Goal: Task Accomplishment & Management: Complete application form

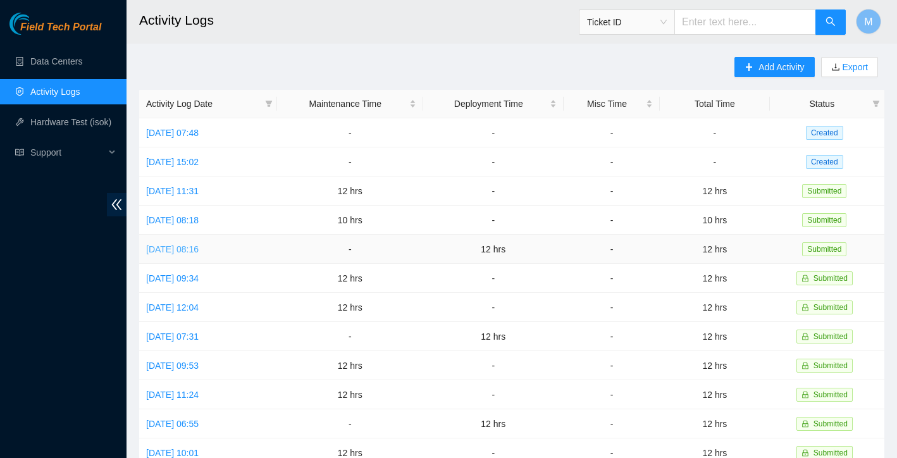
click at [197, 249] on link "[DATE] 08:16" at bounding box center [172, 249] width 53 height 10
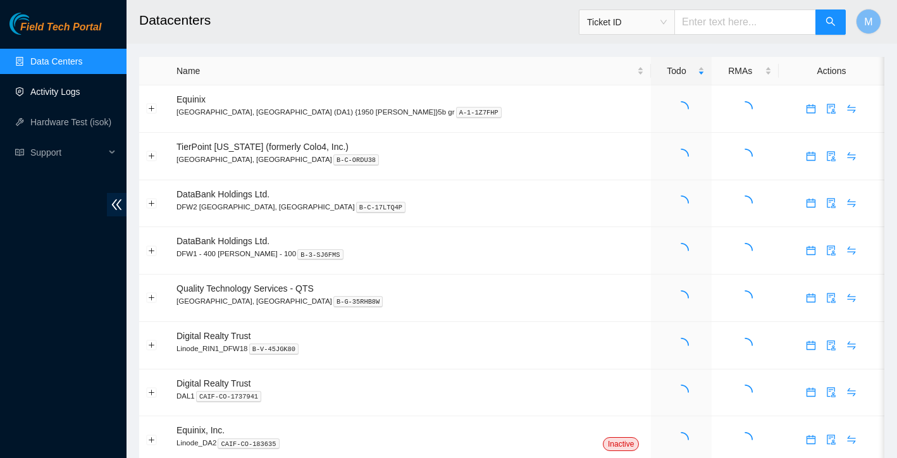
click at [78, 93] on link "Activity Logs" at bounding box center [55, 92] width 50 height 10
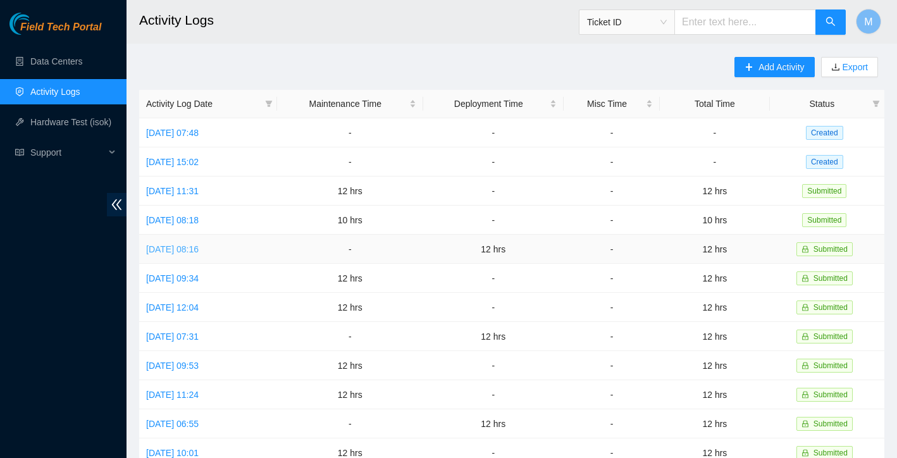
click at [199, 247] on link "[DATE] 08:16" at bounding box center [172, 249] width 53 height 10
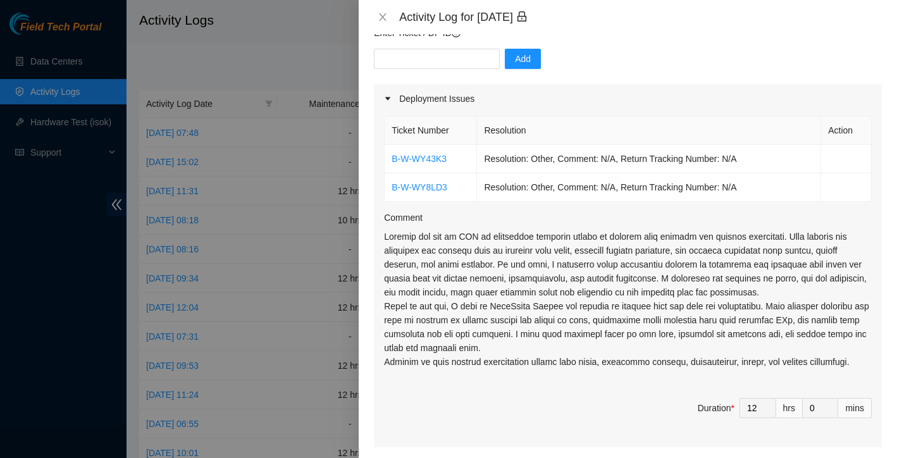
scroll to position [31, 0]
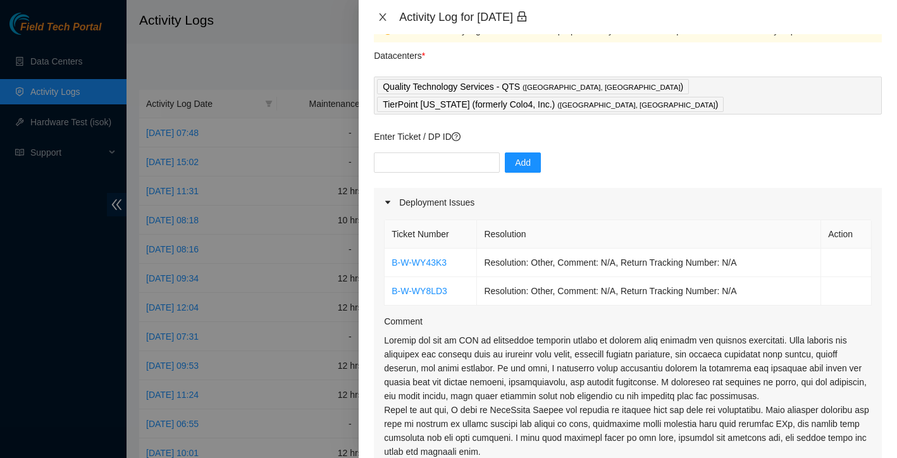
click at [380, 17] on icon "close" at bounding box center [383, 17] width 10 height 10
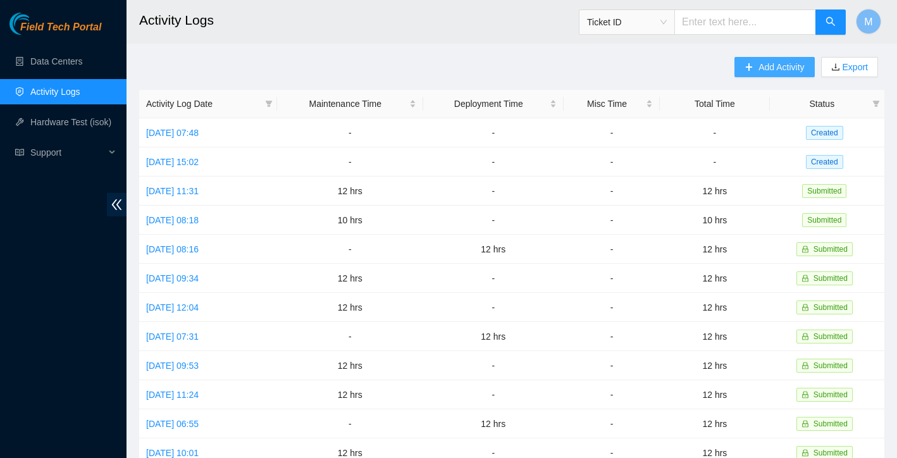
click at [772, 74] on button "Add Activity" at bounding box center [775, 67] width 80 height 20
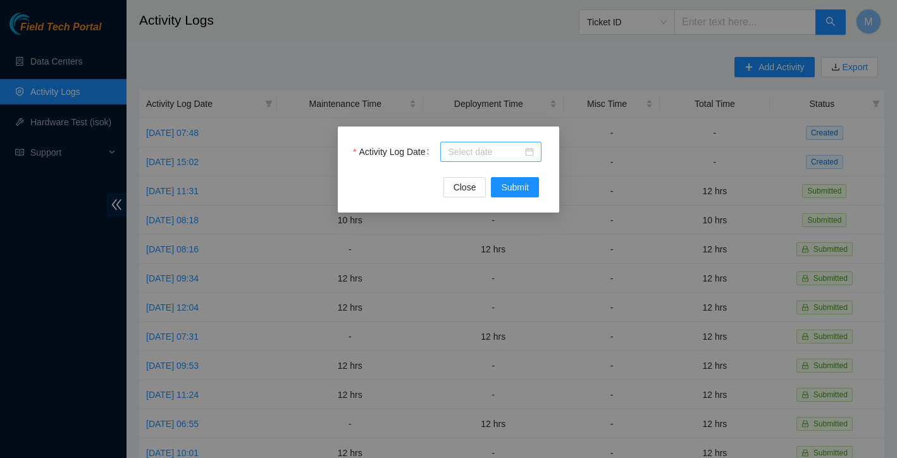
click at [530, 159] on div at bounding box center [490, 152] width 101 height 20
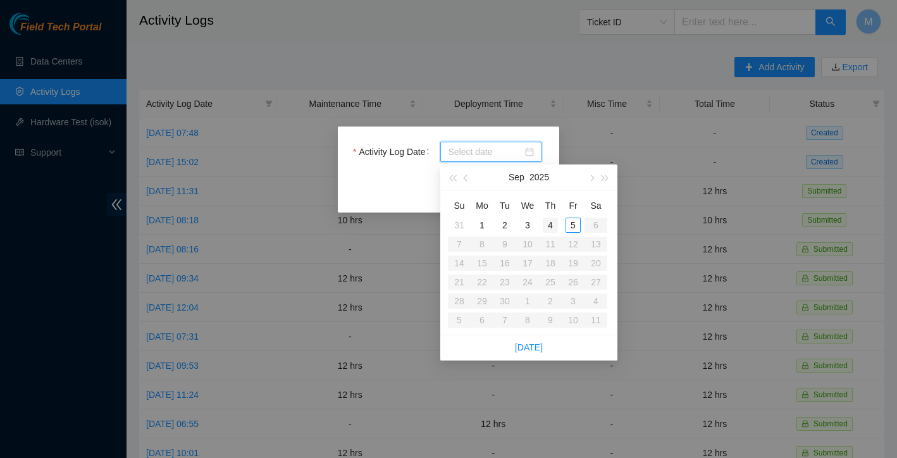
type input "2025-09-04"
type input "2025-09-05"
type input "2025-09-04"
type input "2025-09-03"
click at [531, 224] on div "3" at bounding box center [527, 225] width 15 height 15
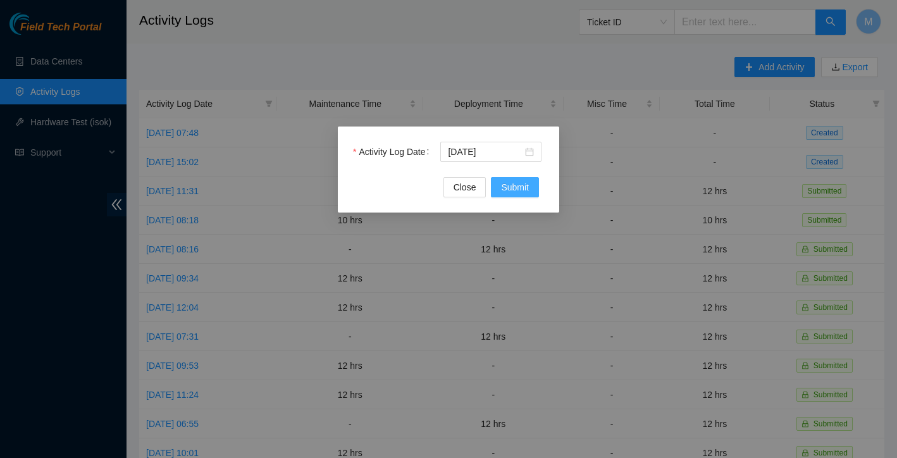
click at [517, 186] on span "Submit" at bounding box center [515, 187] width 28 height 14
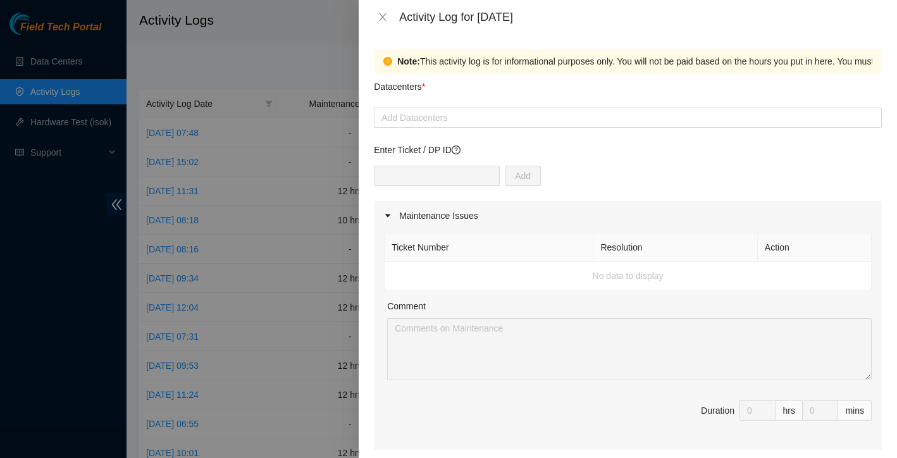
scroll to position [0, 0]
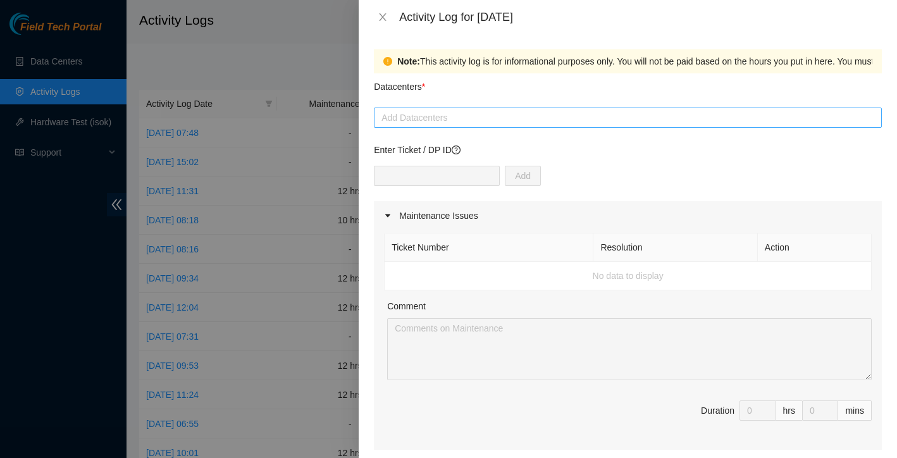
click at [530, 127] on div "Add Datacenters" at bounding box center [628, 118] width 508 height 20
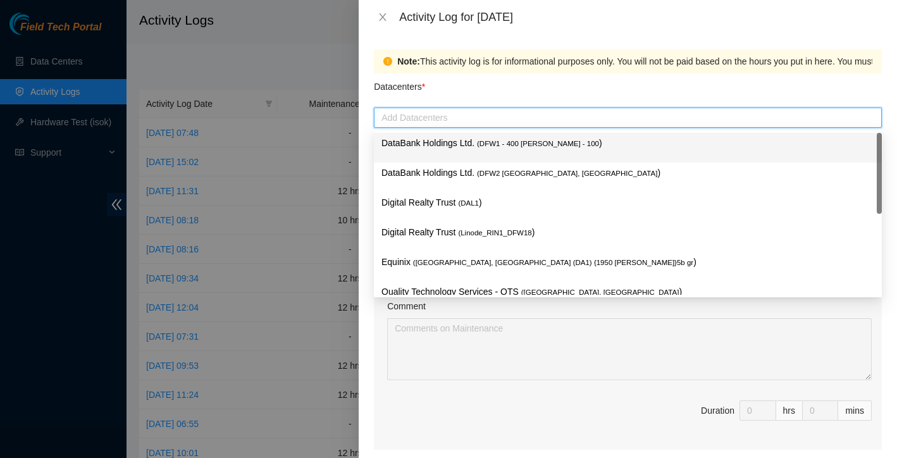
type input "t"
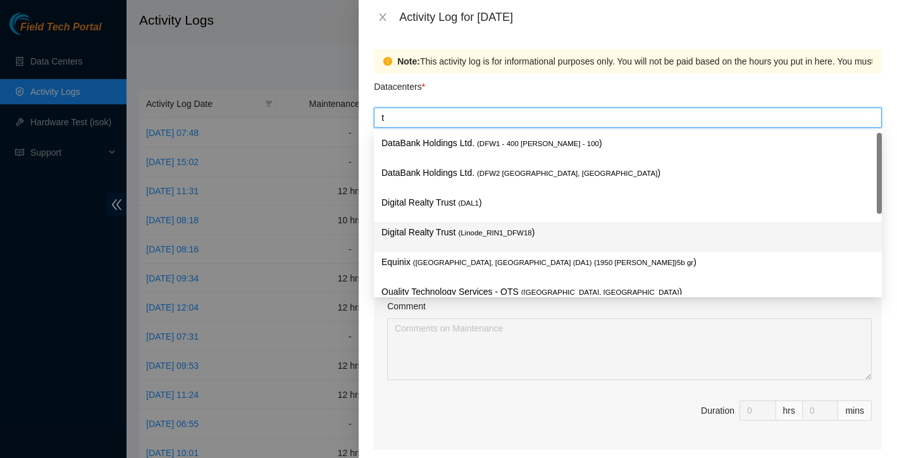
scroll to position [46, 0]
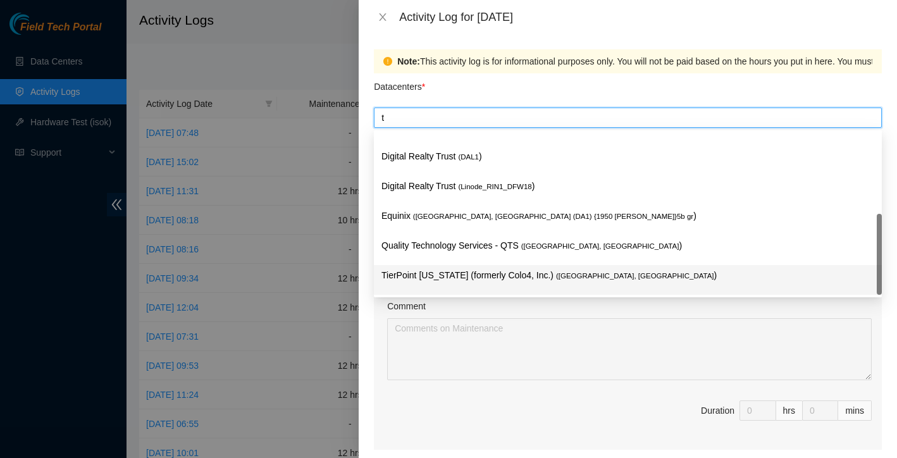
click at [455, 275] on p "TierPoint Texas (formerly Colo4, Inc.) ( Dallas, TX )" at bounding box center [628, 275] width 493 height 15
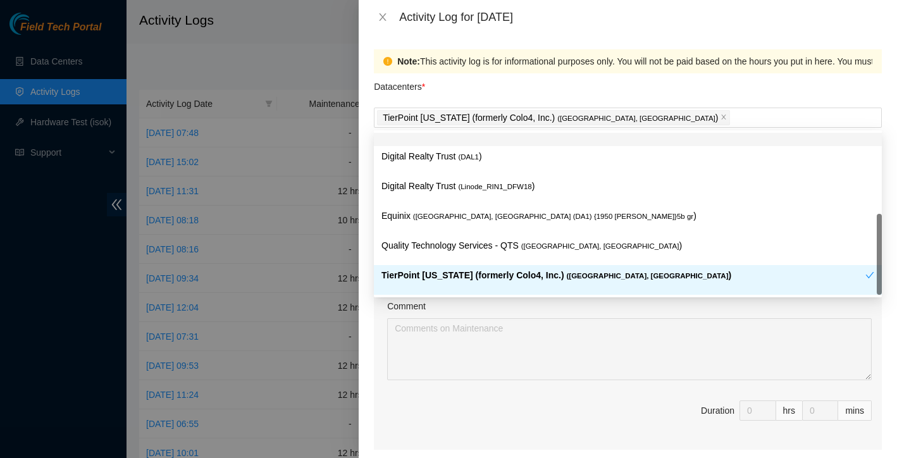
click at [603, 82] on div "Datacenters *" at bounding box center [628, 90] width 508 height 34
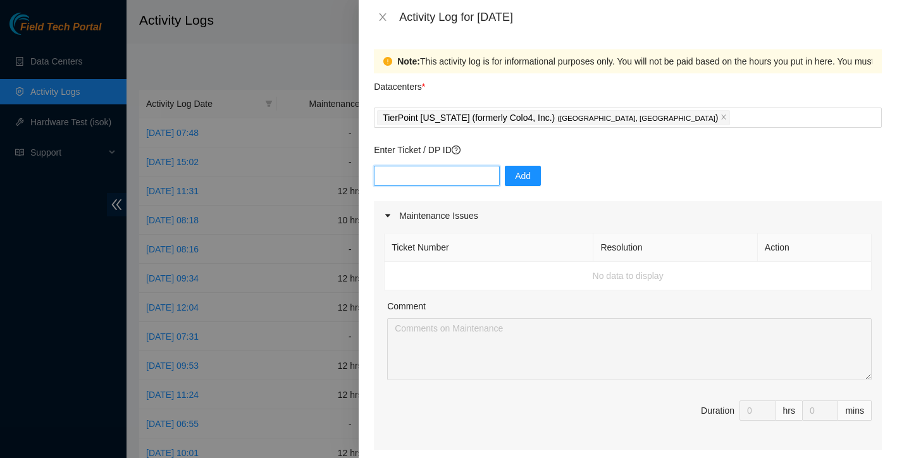
click at [434, 180] on input "text" at bounding box center [437, 176] width 126 height 20
paste input "DP82938"
type input "DP82938"
click at [521, 172] on span "Add" at bounding box center [523, 176] width 16 height 14
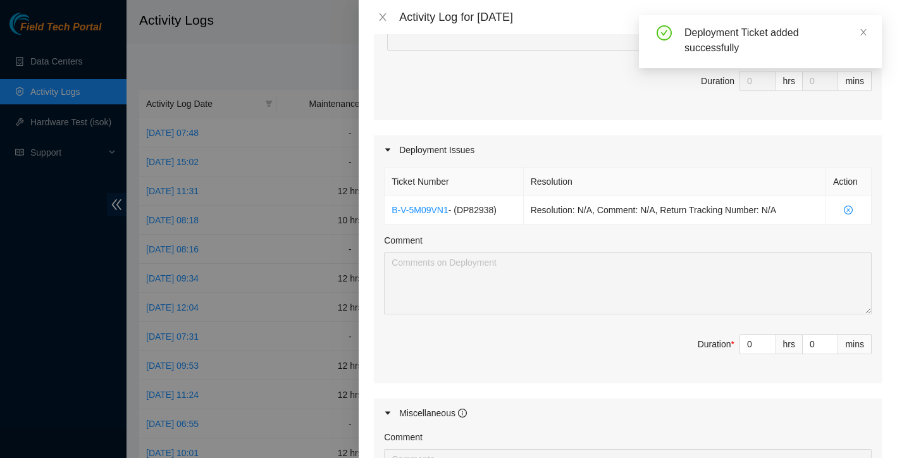
scroll to position [336, 0]
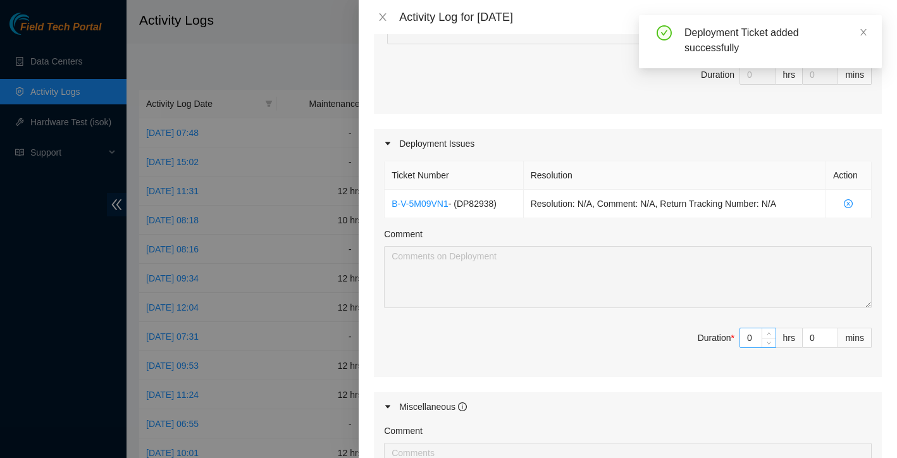
click at [757, 335] on input "0" at bounding box center [757, 337] width 35 height 19
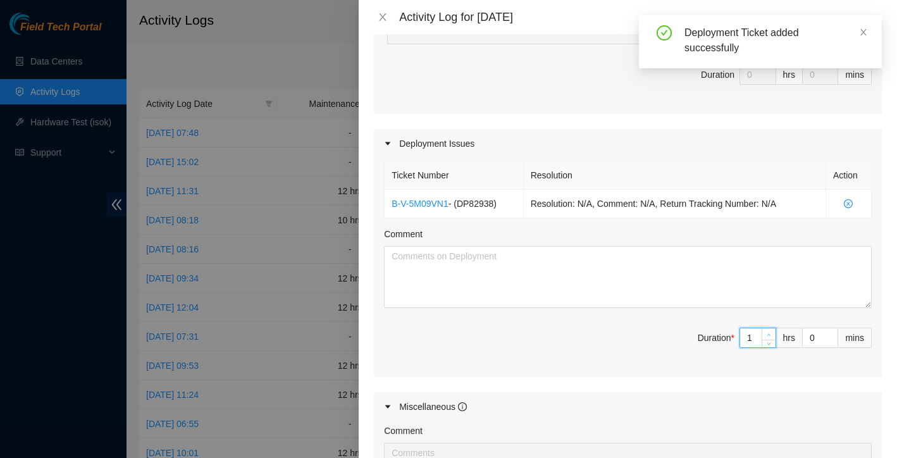
type input "1"
click at [769, 336] on icon "up" at bounding box center [769, 335] width 4 height 4
type input "2"
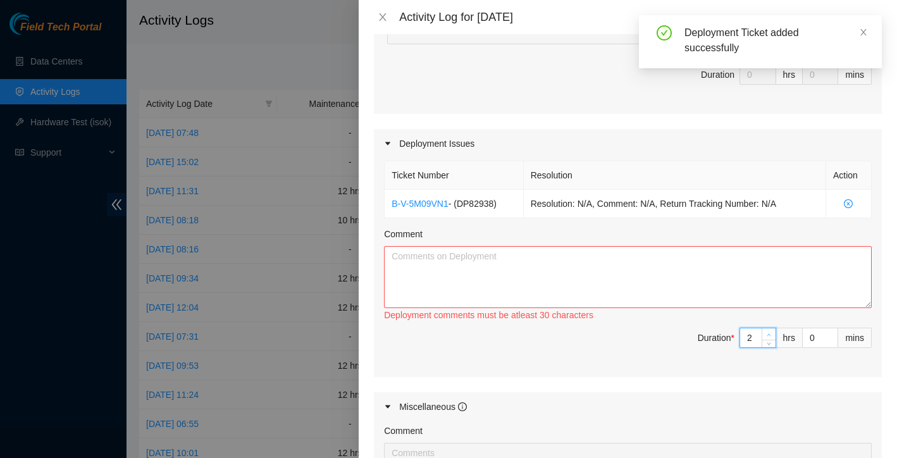
click at [769, 336] on icon "up" at bounding box center [769, 335] width 4 height 4
type input "3"
click at [769, 336] on icon "up" at bounding box center [769, 335] width 4 height 4
type input "4"
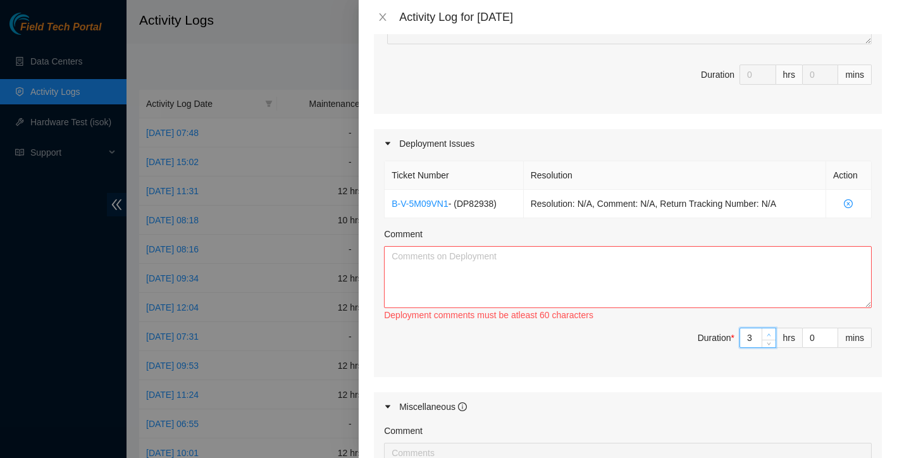
type input "4"
click at [769, 336] on icon "up" at bounding box center [769, 335] width 4 height 4
type input "5"
click at [769, 336] on icon "up" at bounding box center [769, 335] width 4 height 4
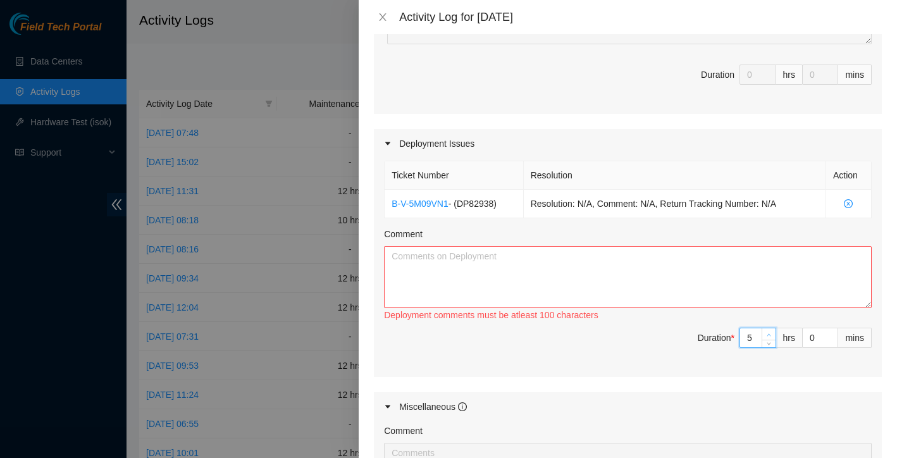
type input "6"
click at [769, 336] on icon "up" at bounding box center [769, 335] width 4 height 4
type input "7"
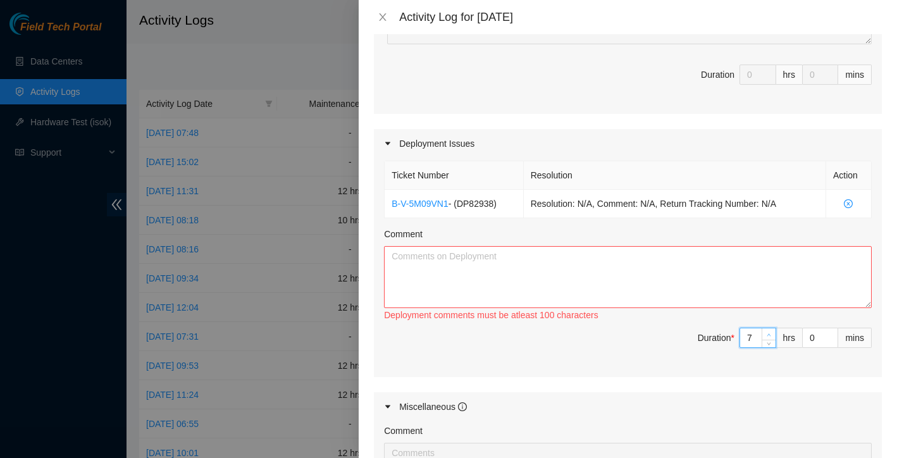
click at [769, 336] on icon "up" at bounding box center [769, 335] width 4 height 4
type input "8"
click at [769, 336] on icon "up" at bounding box center [769, 335] width 4 height 4
type input "9"
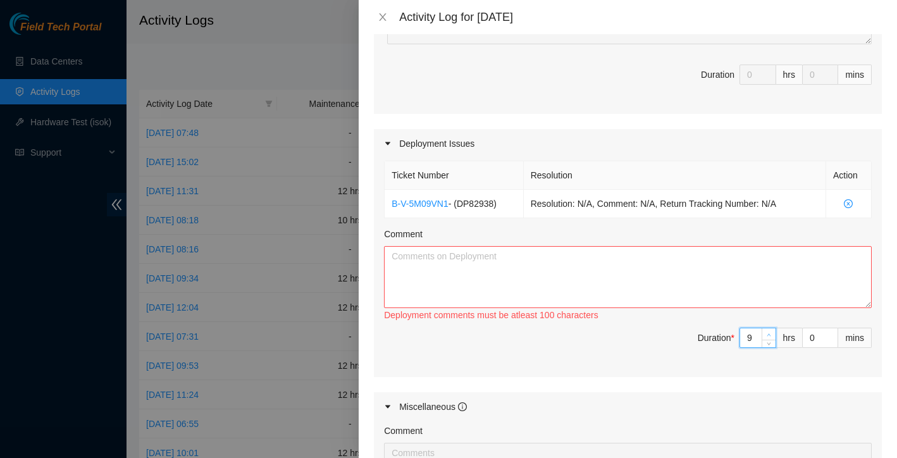
type input "9"
click at [769, 336] on icon "up" at bounding box center [769, 335] width 4 height 4
type input "10"
click at [769, 336] on icon "up" at bounding box center [769, 335] width 4 height 4
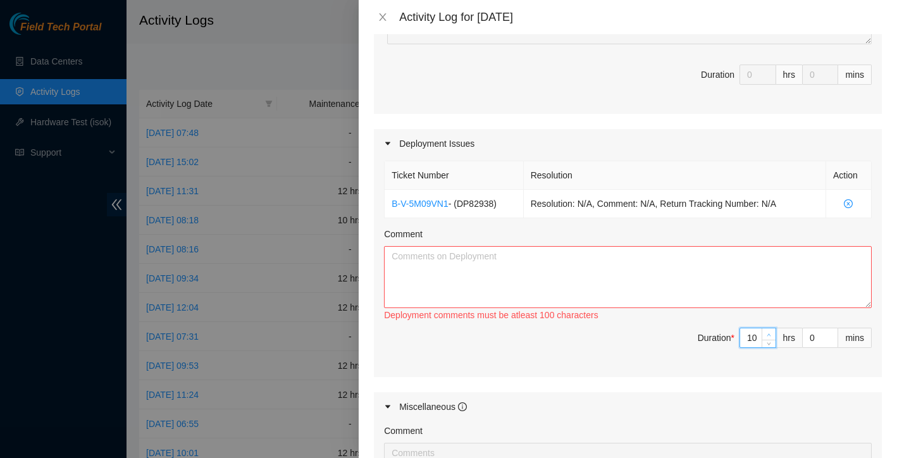
type input "11"
click at [769, 336] on icon "up" at bounding box center [769, 335] width 4 height 4
type input "12"
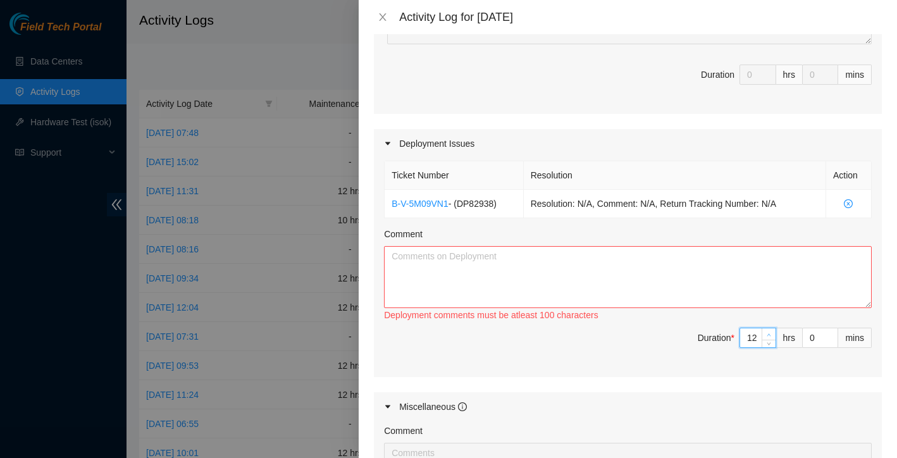
click at [769, 336] on icon "up" at bounding box center [769, 335] width 4 height 4
click at [649, 271] on textarea "Comment" at bounding box center [628, 277] width 488 height 62
paste textarea "Wednesday 09/03/2025 Began the day by continuing training with James on ticket …"
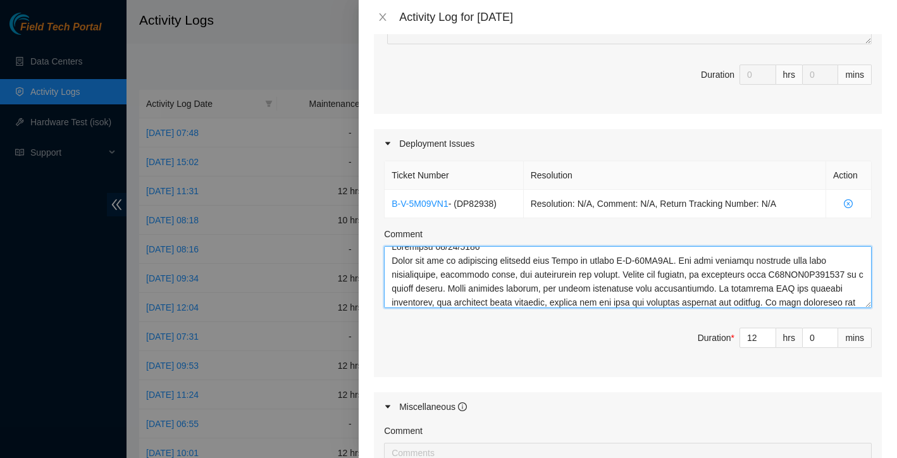
scroll to position [6, 0]
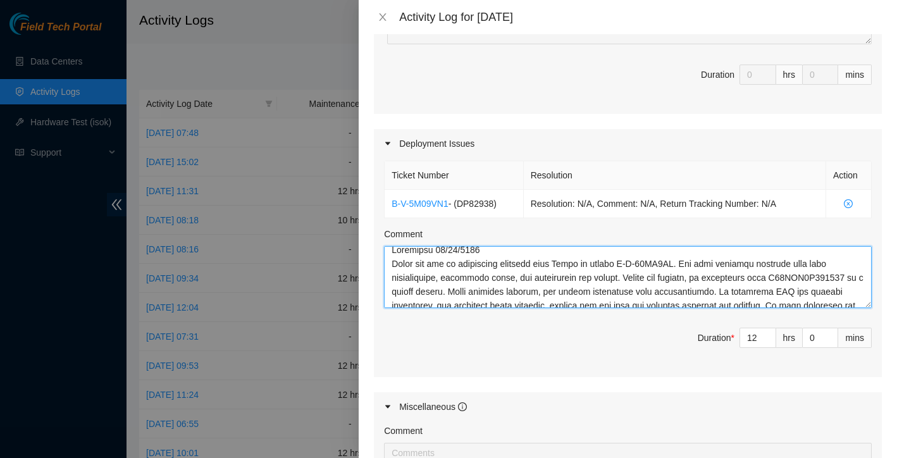
drag, startPoint x: 513, startPoint y: 266, endPoint x: 382, endPoint y: 258, distance: 131.9
click at [382, 258] on div "Ticket Number Resolution Action B-V-5M09VN1 - ( DP82938 ) Resolution: N/A, Comm…" at bounding box center [628, 268] width 508 height 220
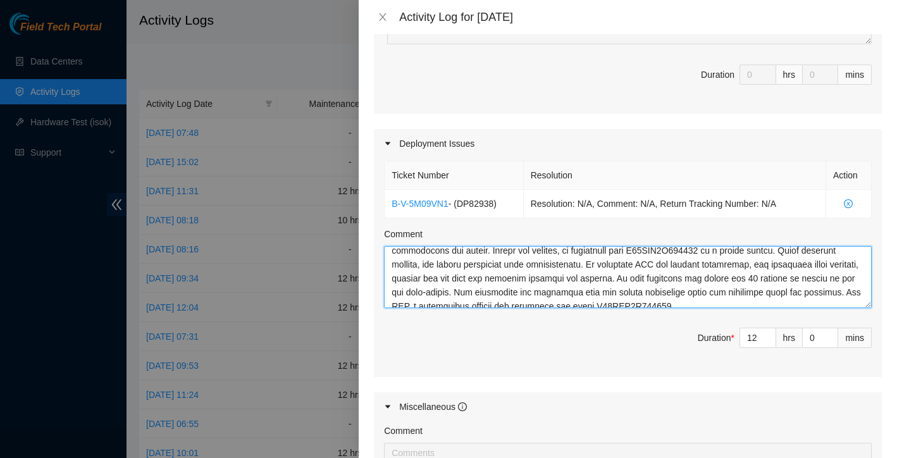
scroll to position [0, 0]
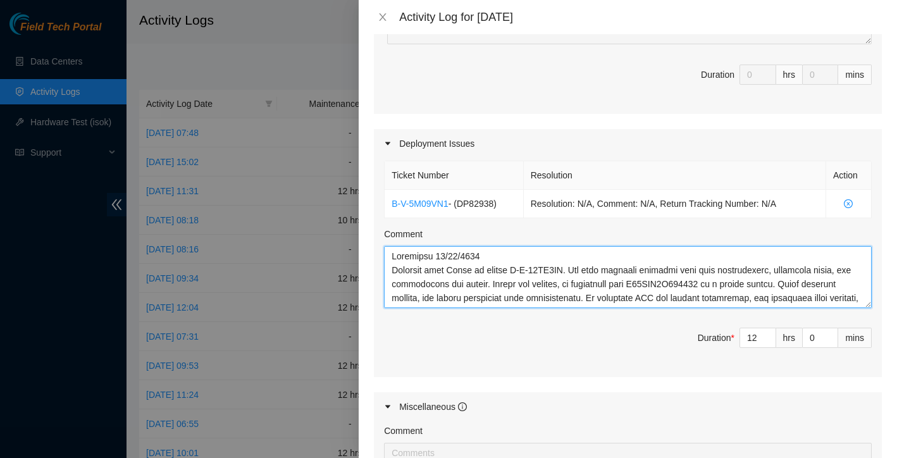
drag, startPoint x: 769, startPoint y: 299, endPoint x: 334, endPoint y: 216, distance: 442.7
click at [334, 216] on div "Activity Log for 03-09-2025 Note: This activity log is for informational purpos…" at bounding box center [448, 229] width 897 height 458
type textarea "Wednesday 09/03/2025 Training with James on ticket B-W-14QF4TV. The task involv…"
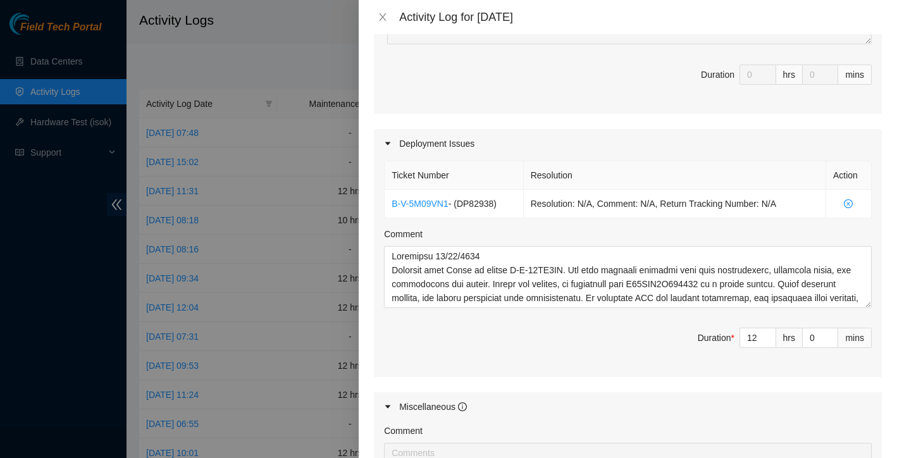
click at [532, 357] on span "Duration * 12 hrs 0 mins" at bounding box center [628, 345] width 488 height 35
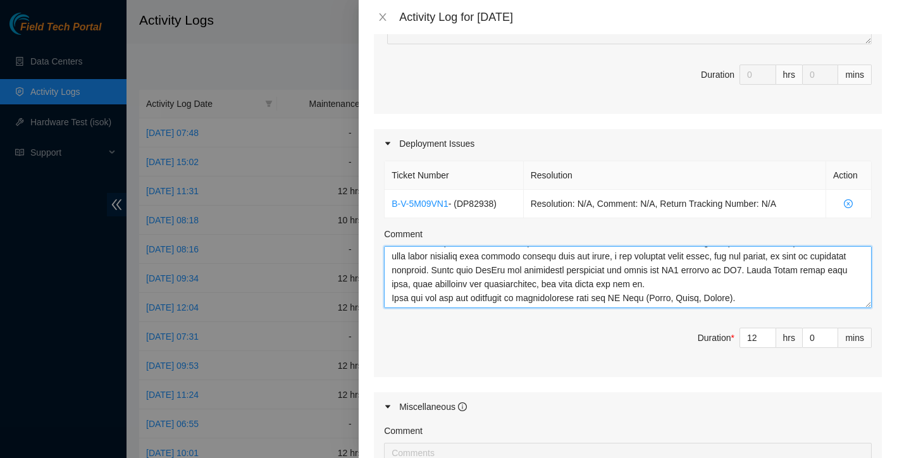
scroll to position [348, 0]
drag, startPoint x: 391, startPoint y: 254, endPoint x: 658, endPoint y: 428, distance: 318.6
click at [658, 428] on div "Maintenance Issues Ticket Number Resolution Action No data to display Comment D…" at bounding box center [628, 217] width 508 height 704
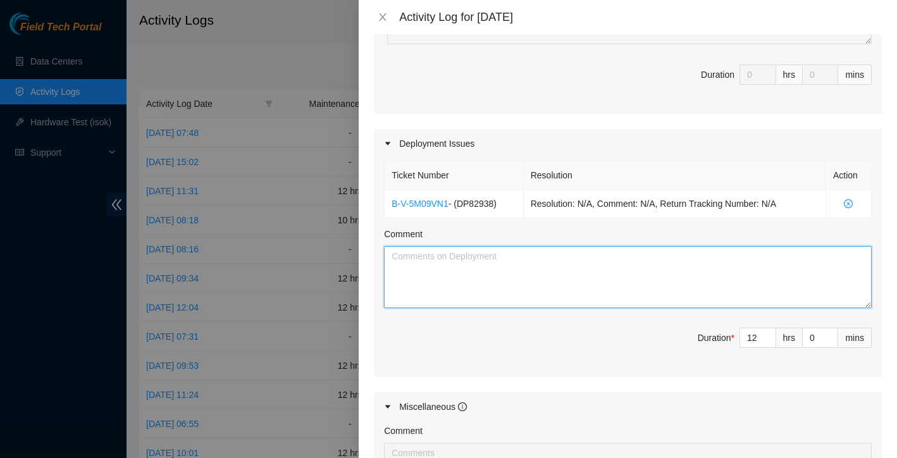
scroll to position [0, 0]
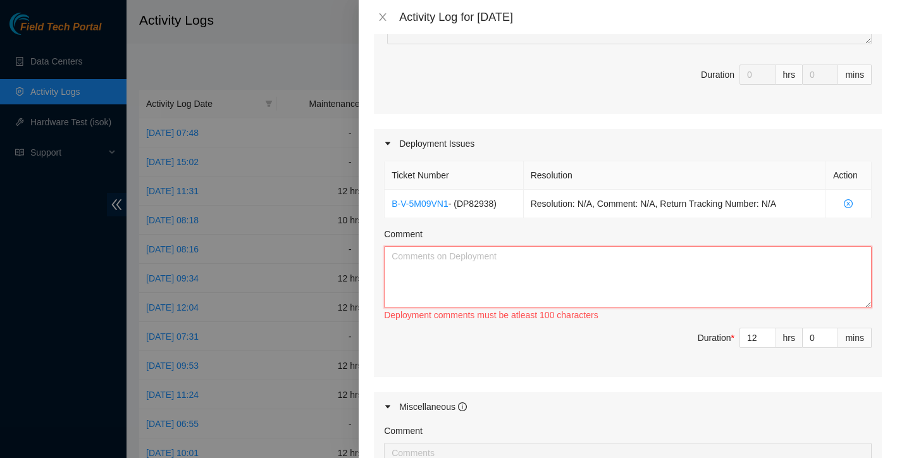
click at [437, 262] on textarea "Comment" at bounding box center [628, 277] width 488 height 62
paste textarea "Wednesday 09/03/2025 Started the day by continuing training with James on ticke…"
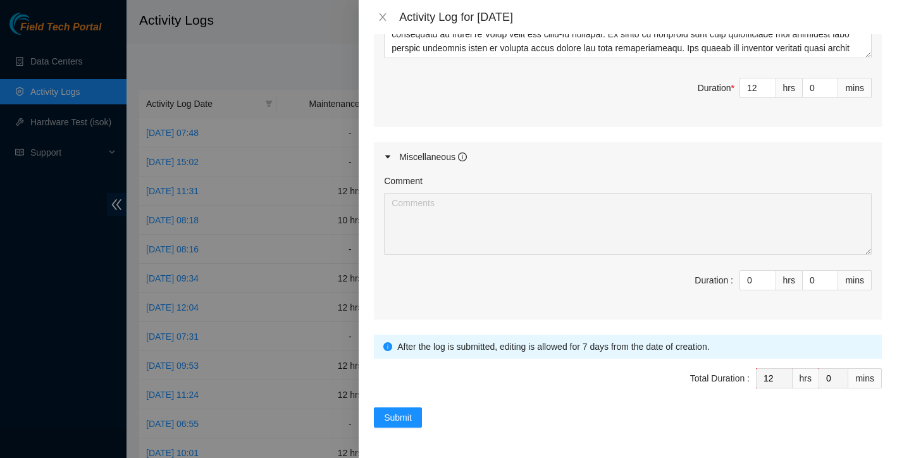
scroll to position [586, 0]
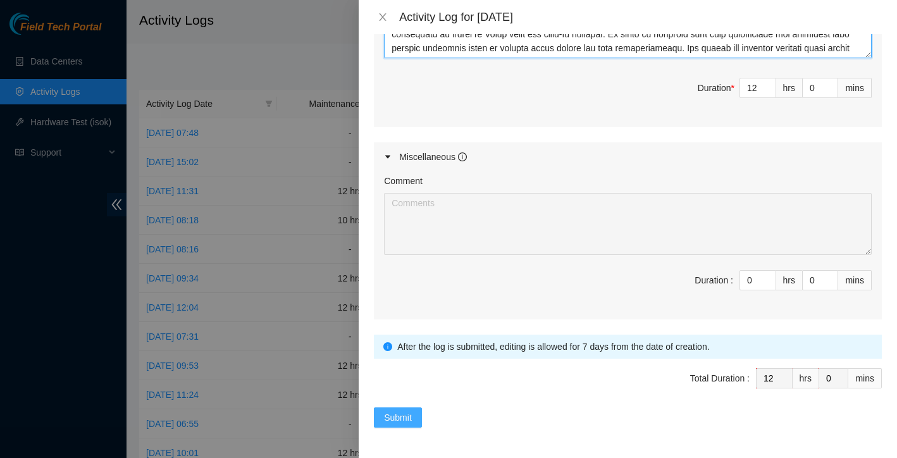
type textarea "Wednesday 09/03/2025 Started the day by continuing training with James on ticke…"
click at [416, 415] on button "Submit" at bounding box center [398, 418] width 48 height 20
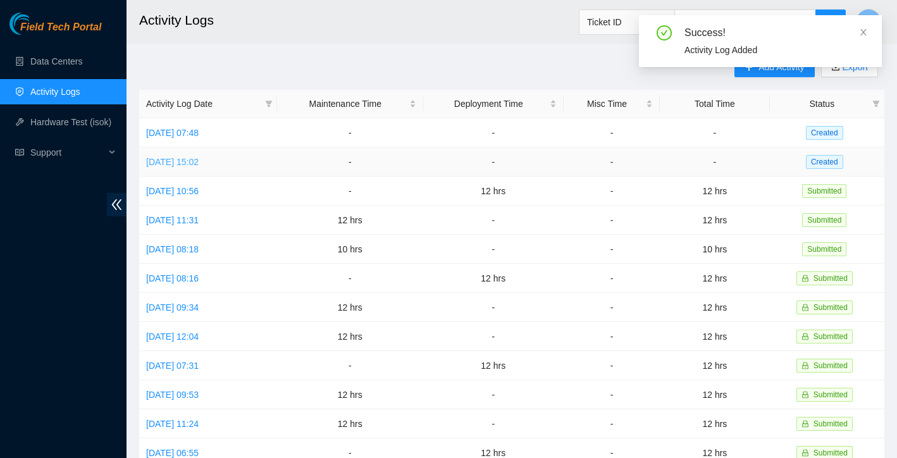
click at [199, 163] on link "Thu, 04 Sep 2025 15:02" at bounding box center [172, 162] width 53 height 10
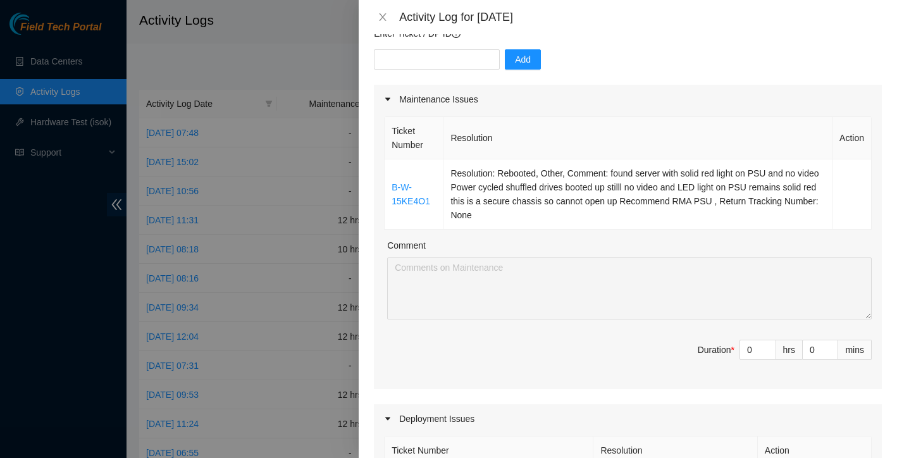
scroll to position [172, 0]
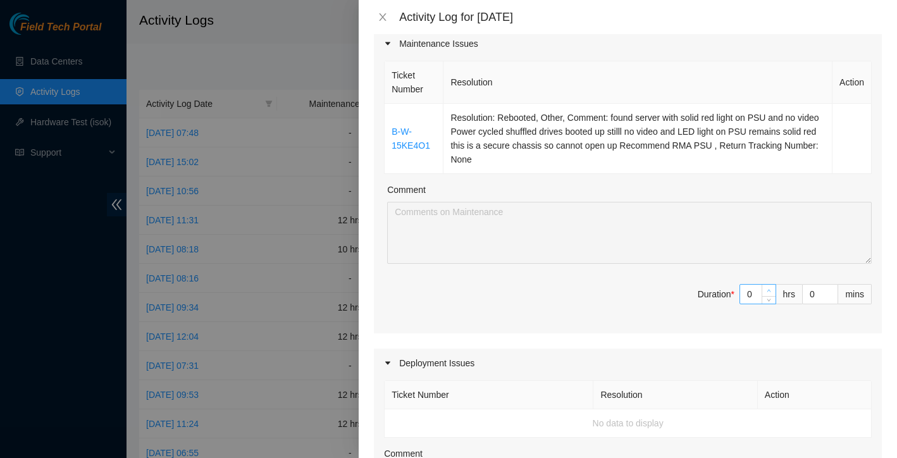
type input "1"
click at [767, 291] on icon "up" at bounding box center [769, 291] width 4 height 4
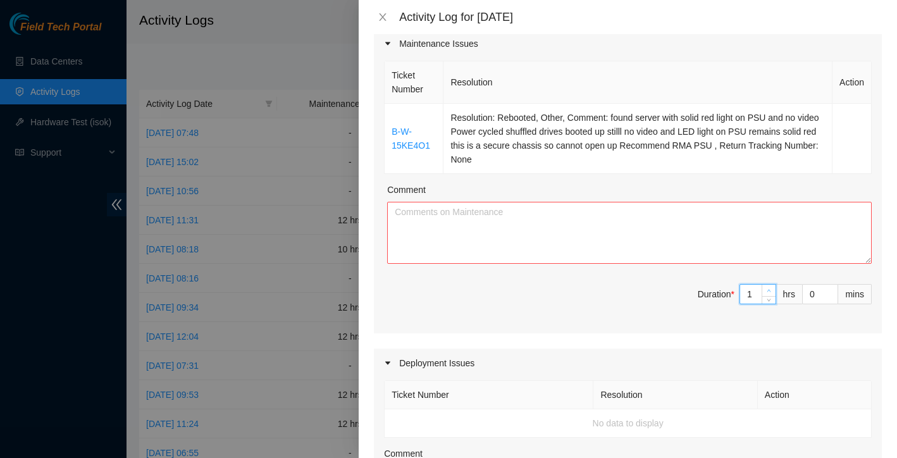
type input "2"
click at [767, 291] on icon "up" at bounding box center [769, 291] width 4 height 4
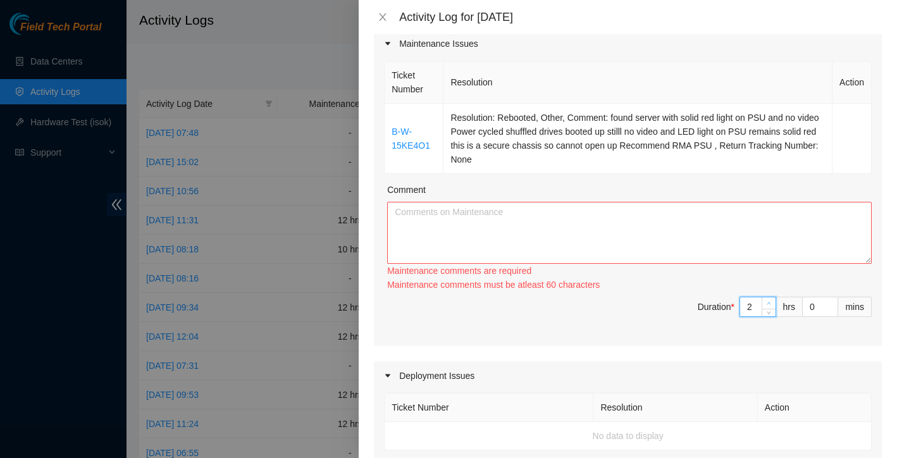
type input "3"
click at [766, 300] on span "up" at bounding box center [770, 304] width 8 height 8
type input "4"
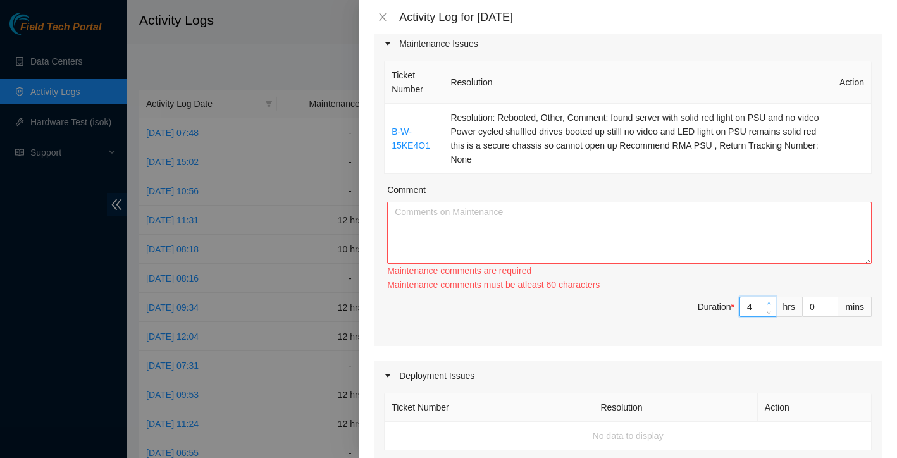
click at [766, 291] on div "Ticket Number Resolution Action B-W-15KE4O1 Resolution: Rebooted, Other, Commen…" at bounding box center [628, 202] width 508 height 288
type input "5"
click at [768, 301] on icon "up" at bounding box center [769, 303] width 4 height 4
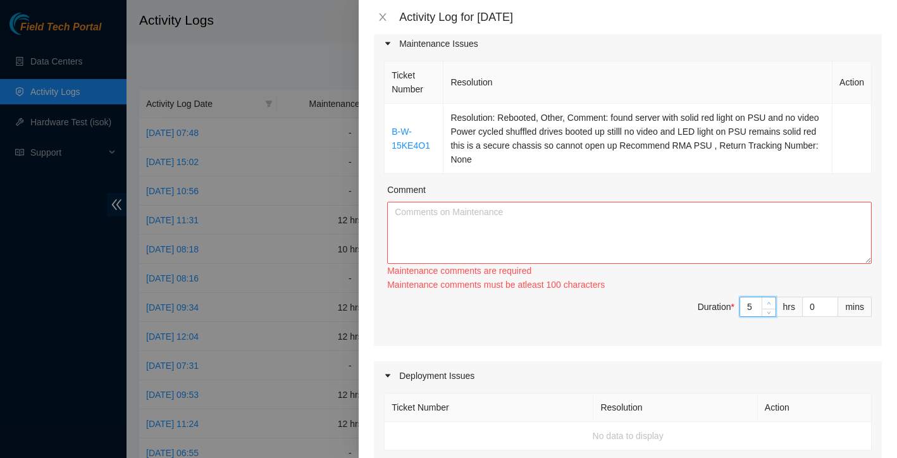
type input "6"
click at [768, 301] on icon "up" at bounding box center [769, 303] width 4 height 4
type input "7"
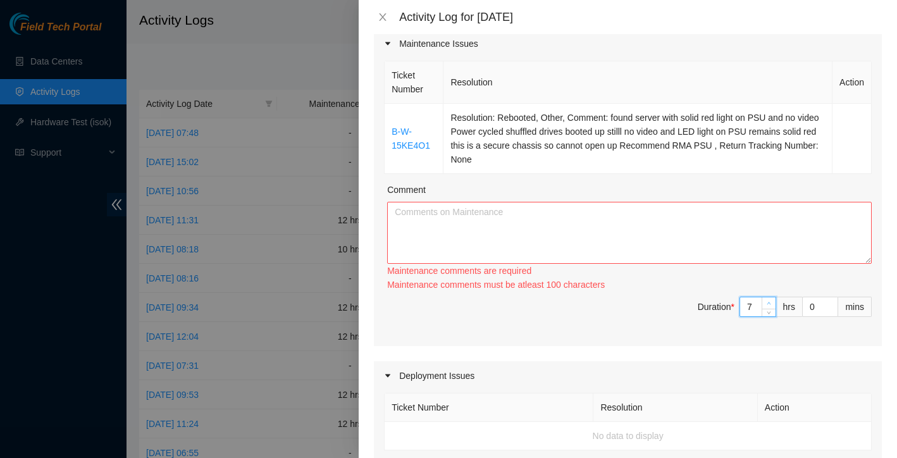
click at [768, 301] on icon "up" at bounding box center [769, 303] width 4 height 4
type input "8"
click at [768, 301] on icon "up" at bounding box center [769, 303] width 4 height 4
type input "9"
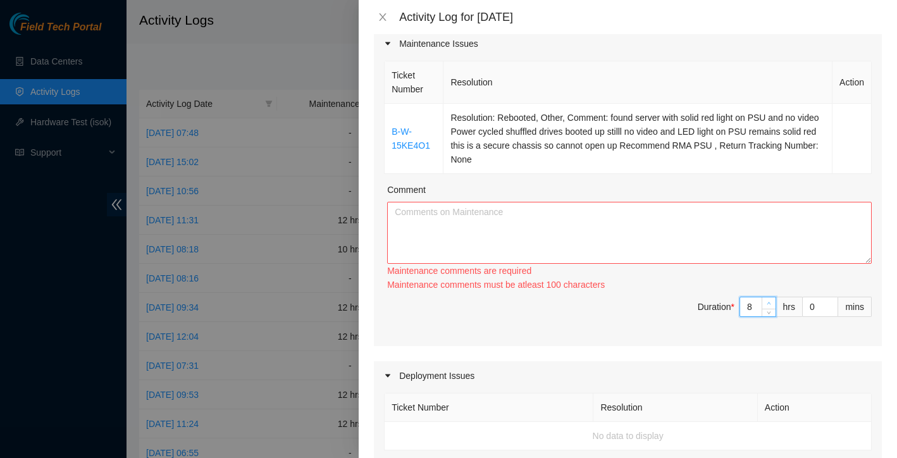
type input "9"
click at [768, 301] on icon "up" at bounding box center [769, 303] width 4 height 4
type input "10"
click at [768, 301] on icon "up" at bounding box center [769, 303] width 4 height 4
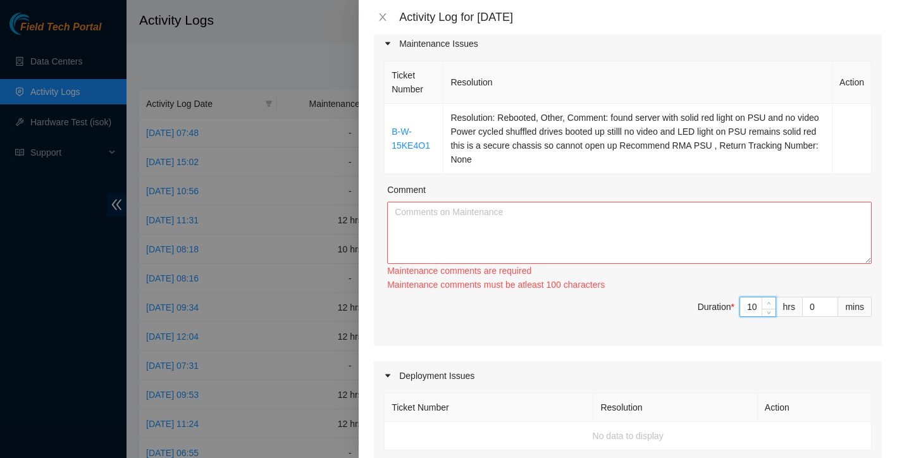
type input "11"
click at [768, 301] on icon "up" at bounding box center [769, 303] width 4 height 4
type input "12"
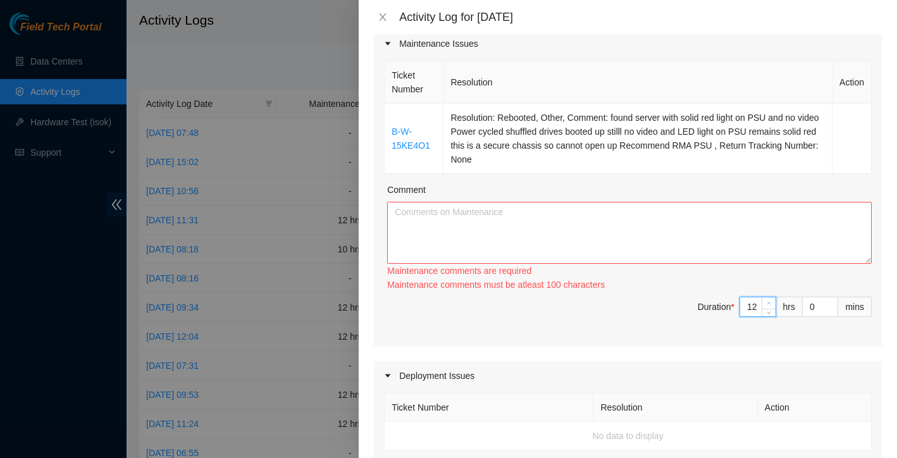
click at [768, 301] on icon "up" at bounding box center [769, 303] width 4 height 4
click at [686, 234] on textarea "Comment" at bounding box center [629, 233] width 485 height 62
click at [515, 239] on textarea "Comment" at bounding box center [629, 233] width 485 height 62
paste textarea "Thursday 09/04/2025 The day began with training James on Ticket B-W-13BVOCS, wh…"
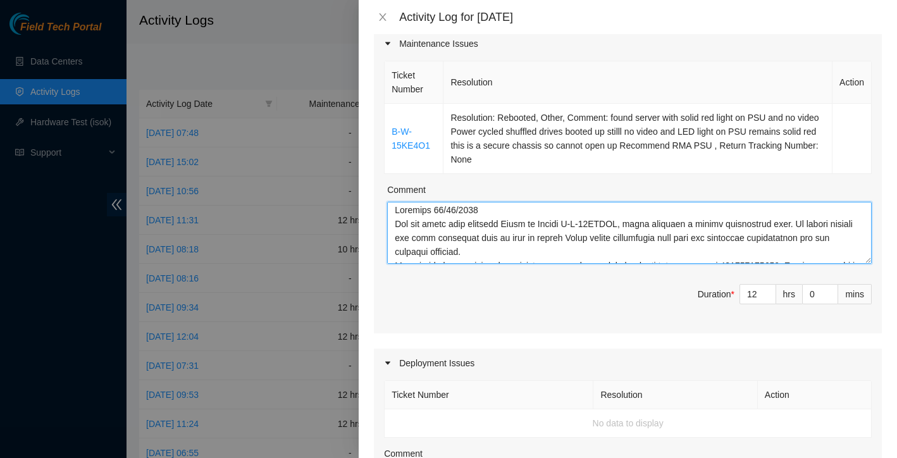
scroll to position [1, 0]
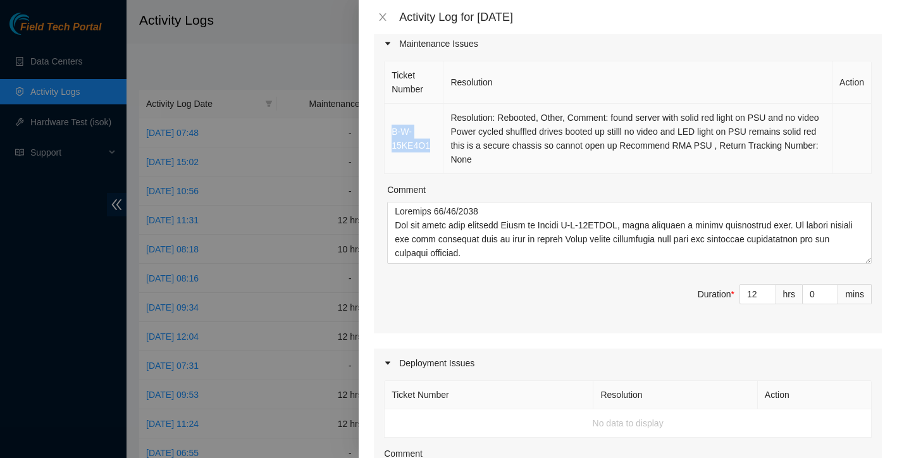
drag, startPoint x: 390, startPoint y: 130, endPoint x: 431, endPoint y: 146, distance: 44.1
click at [431, 146] on td "B-W-15KE4O1" at bounding box center [414, 139] width 59 height 70
copy link "B-W-15KE4O1"
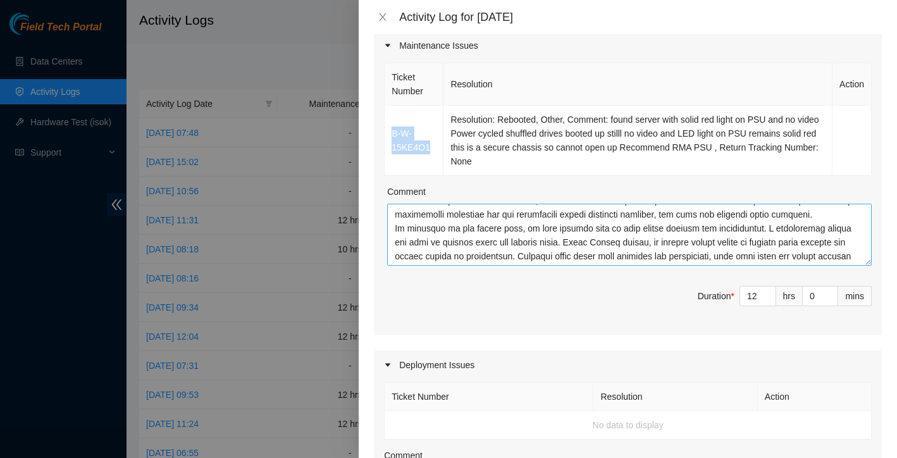
scroll to position [259, 0]
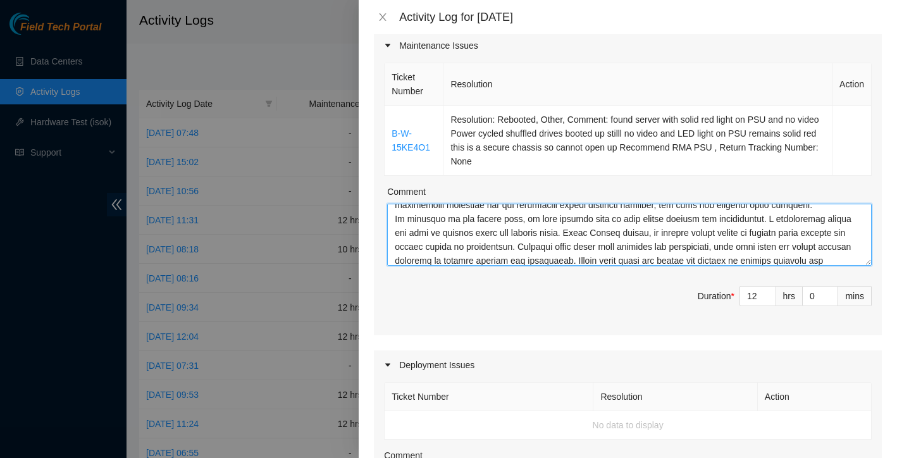
click at [474, 218] on textarea "Comment" at bounding box center [629, 235] width 485 height 62
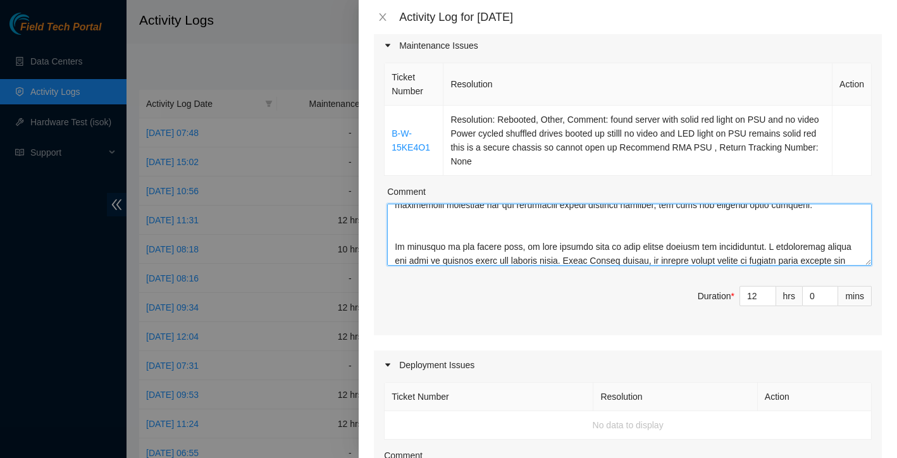
paste textarea "B-W-15KE4O1"
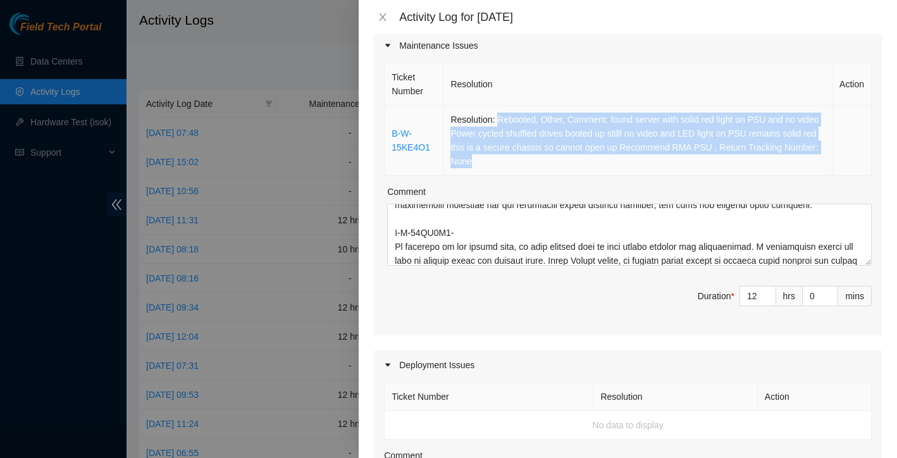
drag, startPoint x: 494, startPoint y: 121, endPoint x: 517, endPoint y: 158, distance: 44.1
click at [517, 158] on td "Resolution: Rebooted, Other, Comment: found server with solid red light on PSU …" at bounding box center [638, 141] width 389 height 70
click at [521, 168] on td "Resolution: Rebooted, Other, Comment: found server with solid red light on PSU …" at bounding box center [638, 141] width 389 height 70
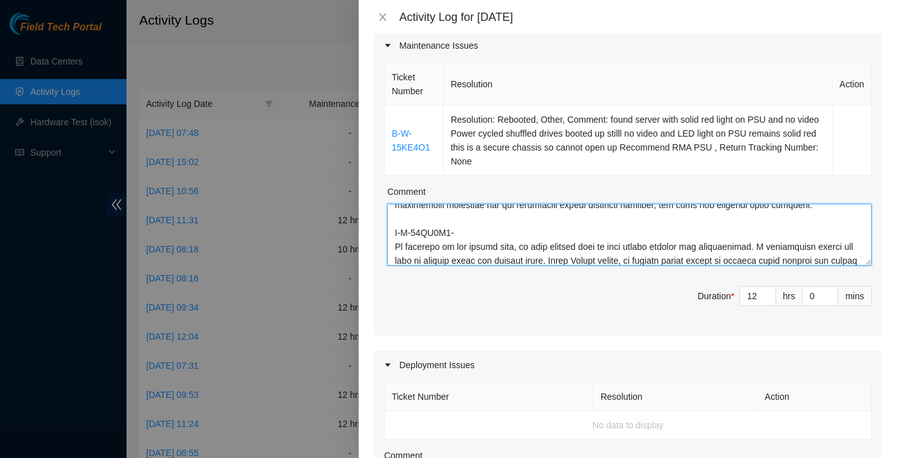
click at [474, 244] on textarea "Comment" at bounding box center [629, 235] width 485 height 62
drag, startPoint x: 474, startPoint y: 244, endPoint x: 370, endPoint y: 227, distance: 105.9
click at [368, 233] on div "Note: This activity log is for informational purposes only. You will not be pai…" at bounding box center [628, 246] width 539 height 424
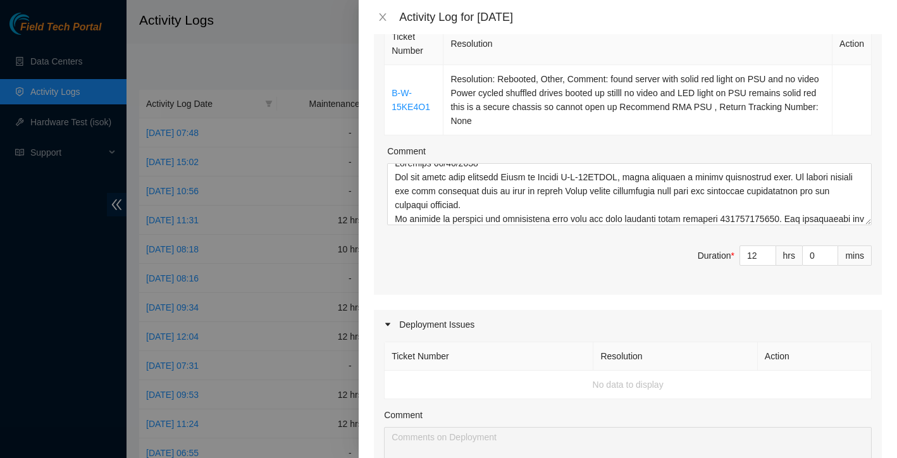
scroll to position [14, 0]
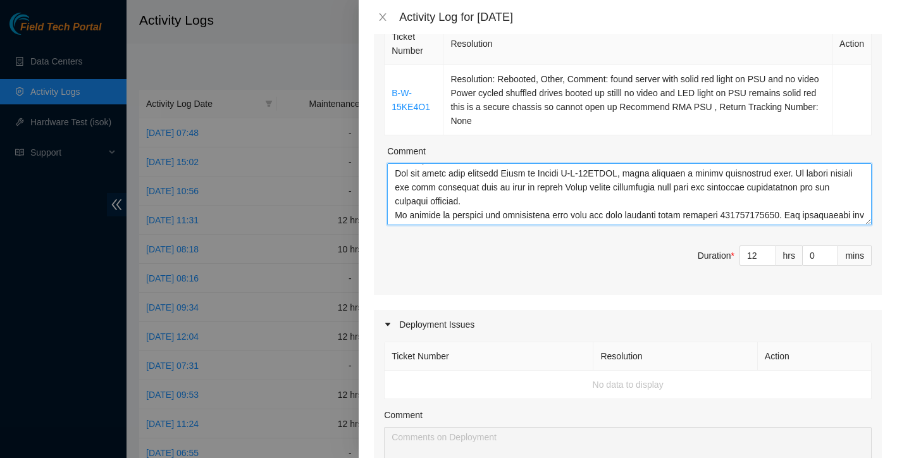
click at [640, 174] on textarea "Comment" at bounding box center [629, 194] width 485 height 62
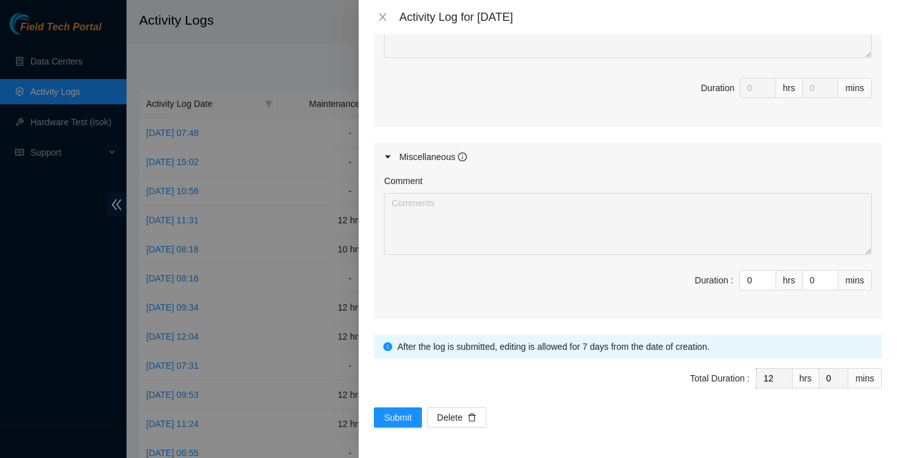
scroll to position [642, 0]
type textarea "Thursday 09/04/2025 The day began with training James on Ticket B-W-13BVOCS ( s…"
click at [399, 418] on span "Submit" at bounding box center [398, 418] width 28 height 14
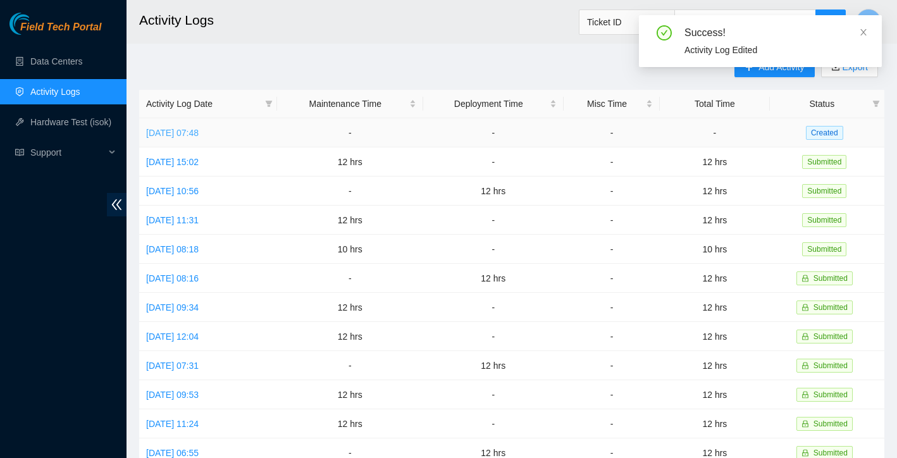
click at [199, 133] on link "Fri, 05 Sep 2025 07:48" at bounding box center [172, 133] width 53 height 10
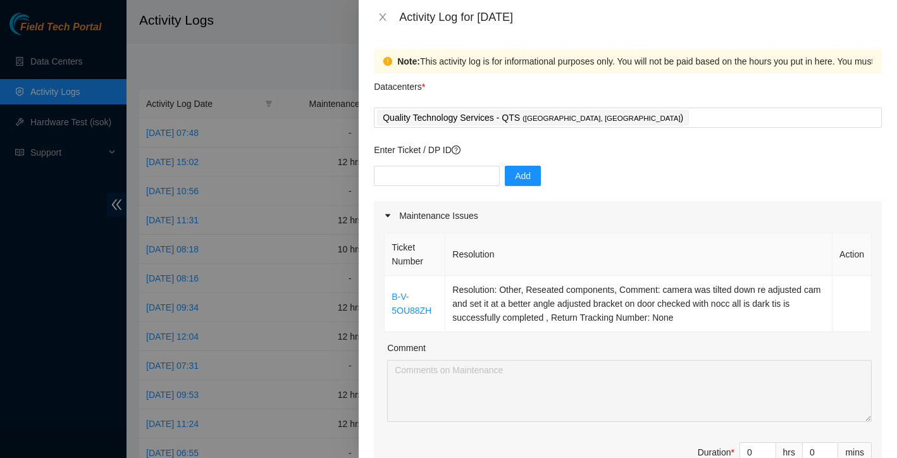
scroll to position [0, 0]
click at [432, 315] on link "B-V-5OU88ZH" at bounding box center [412, 304] width 40 height 24
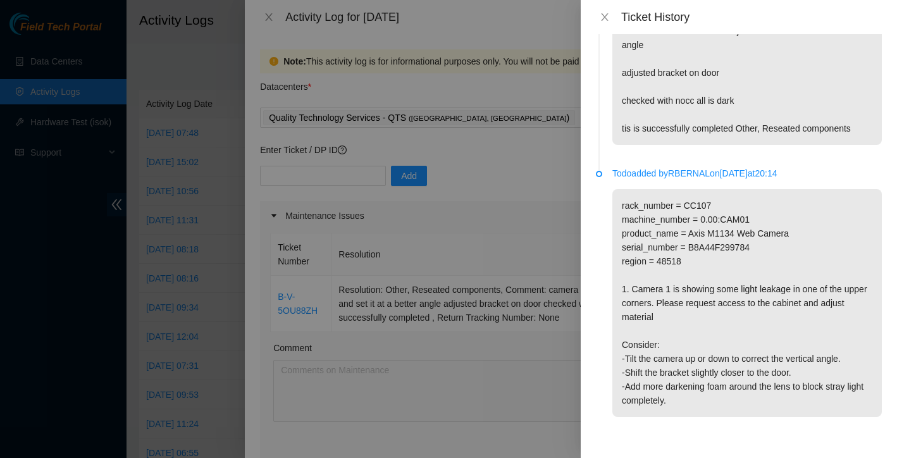
scroll to position [67, 0]
click at [624, 204] on p "rack_number = CC107 machine_number = 0.00:CAM01 product_name = Axis M1134 Web C…" at bounding box center [748, 303] width 270 height 228
click at [522, 225] on div at bounding box center [448, 229] width 897 height 458
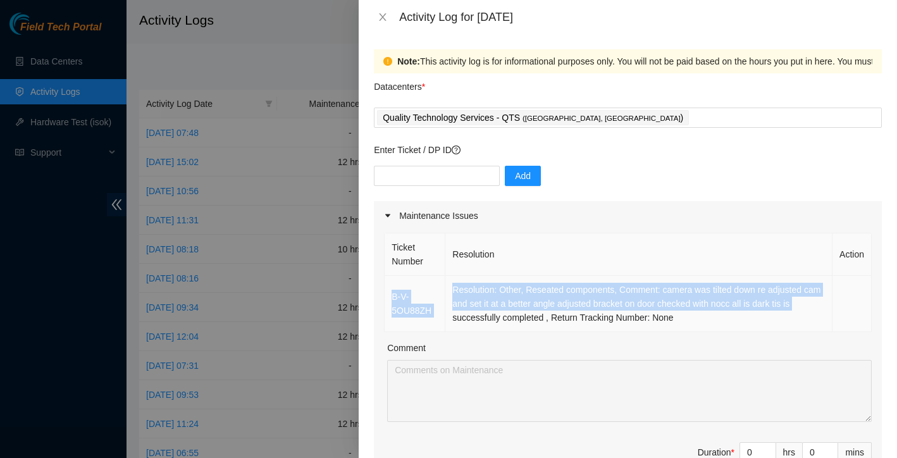
drag, startPoint x: 391, startPoint y: 295, endPoint x: 441, endPoint y: 311, distance: 52.4
click at [441, 311] on tr "B-V-5OU88ZH Resolution: Other, Reseated components, Comment: camera was tilted …" at bounding box center [628, 304] width 487 height 56
click at [425, 308] on link "B-V-5OU88ZH" at bounding box center [412, 304] width 40 height 24
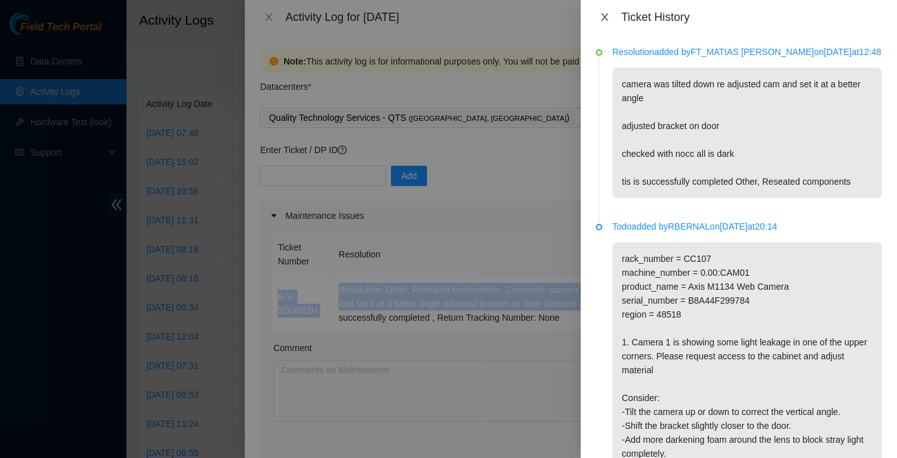
click at [600, 15] on icon "close" at bounding box center [605, 17] width 10 height 10
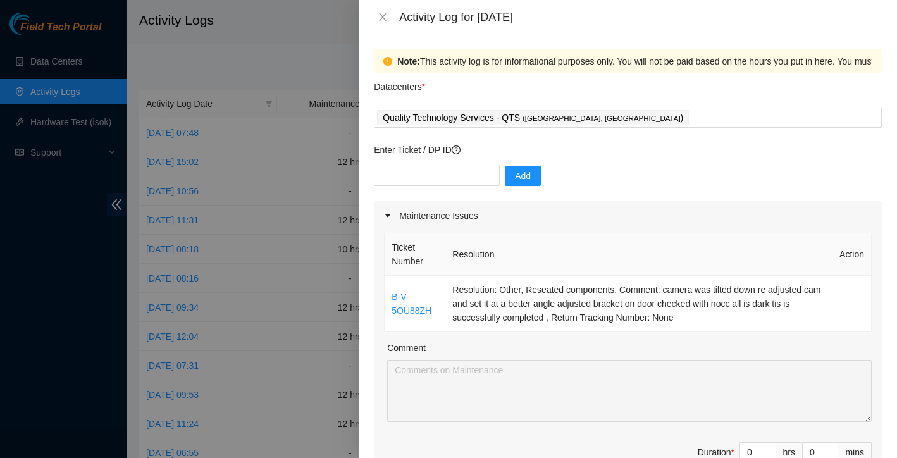
click at [387, 253] on th "Ticket Number" at bounding box center [415, 255] width 61 height 42
drag, startPoint x: 390, startPoint y: 297, endPoint x: 435, endPoint y: 311, distance: 47.2
click at [435, 311] on td "B-V-5OU88ZH" at bounding box center [415, 304] width 61 height 56
copy link "B-V-5OU88ZH"
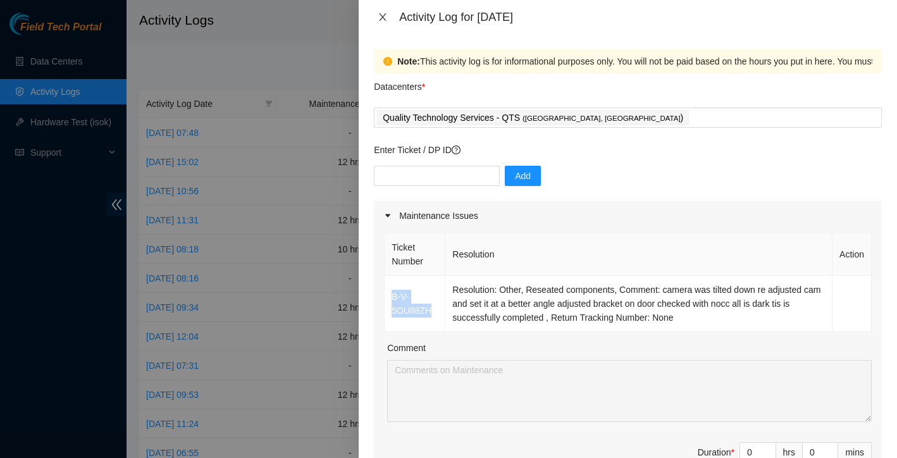
click at [384, 15] on icon "close" at bounding box center [383, 17] width 10 height 10
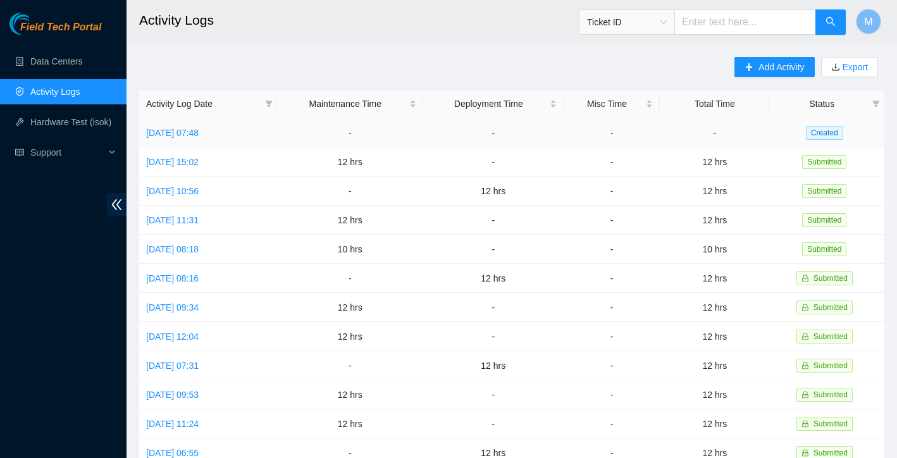
click at [216, 138] on td "Fri, 05 Sep 2025 07:48" at bounding box center [208, 132] width 138 height 29
click at [199, 135] on link "Fri, 05 Sep 2025 07:48" at bounding box center [172, 133] width 53 height 10
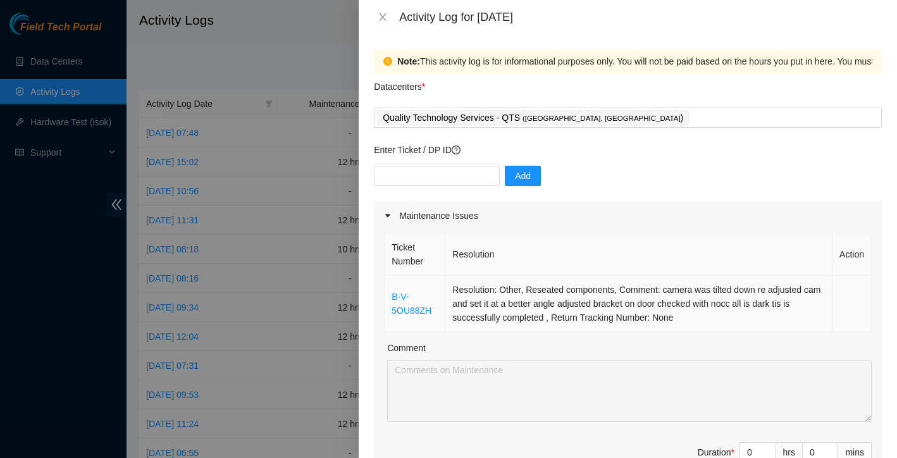
scroll to position [75, 0]
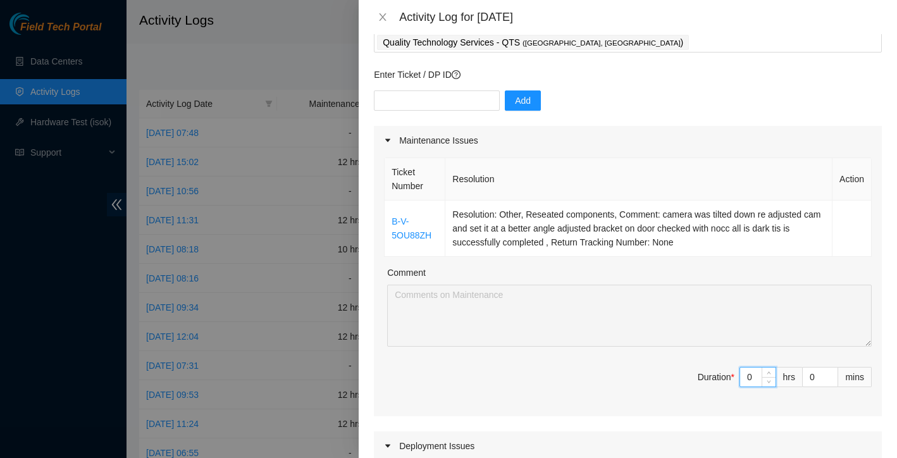
click at [759, 374] on input "0" at bounding box center [757, 377] width 35 height 19
type input "1"
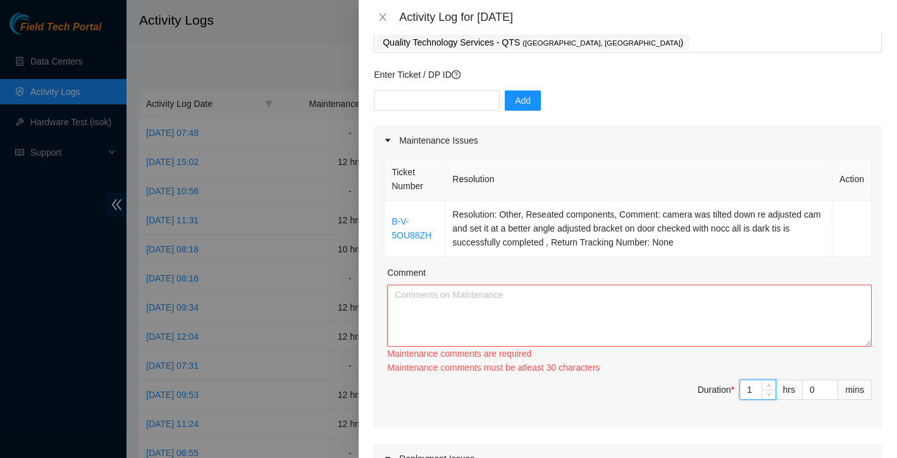
type input "12"
click at [706, 315] on textarea "Comment" at bounding box center [629, 316] width 485 height 62
paste textarea "Friday 09/05/2025 Started the day at QTS Irving working on ticket B-V-5OU88ZH a…"
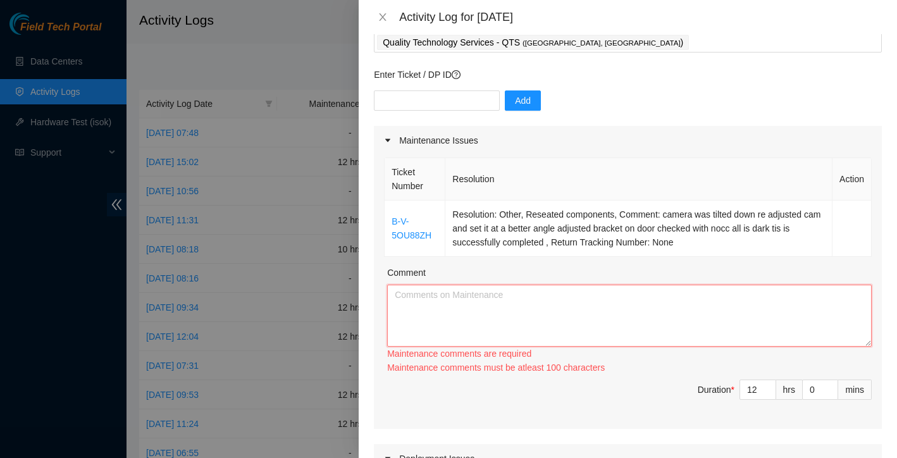
type textarea "Friday 09/05/2025 Started the day at QTS Irving working on ticket B-V-5OU88ZH a…"
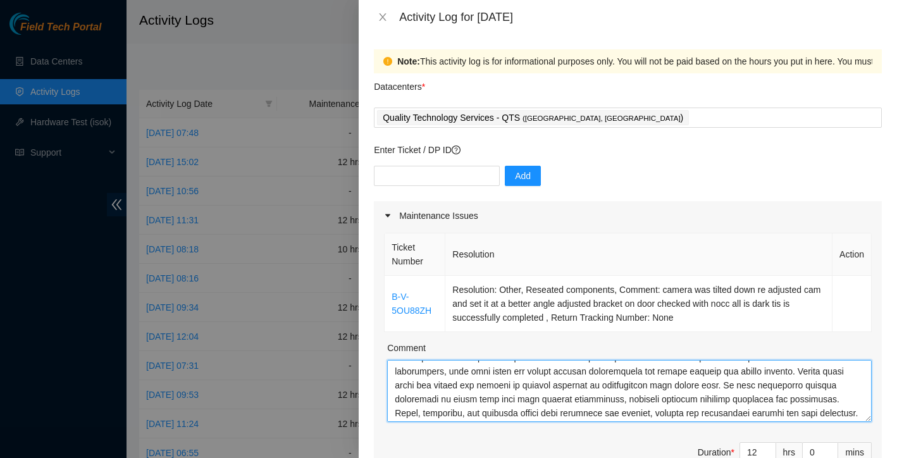
scroll to position [334, 0]
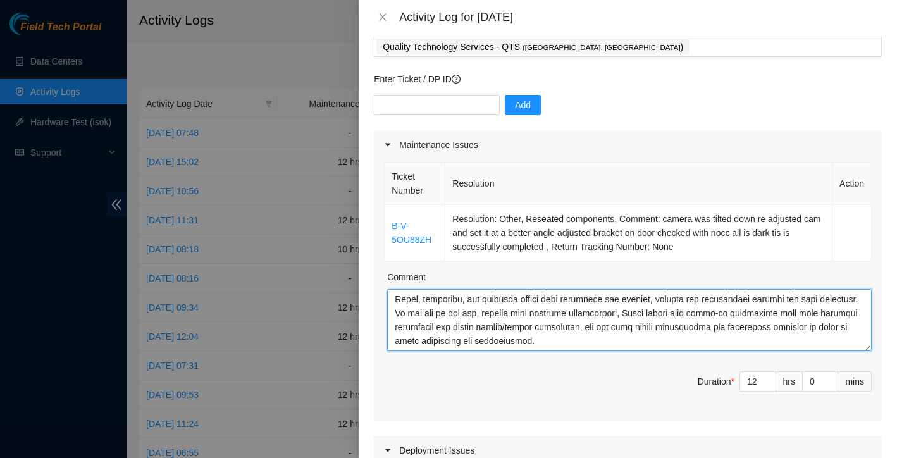
drag, startPoint x: 394, startPoint y: 368, endPoint x: 495, endPoint y: 468, distance: 141.9
click at [495, 458] on html "Field Tech Portal Data Centers Activity Logs Hardware Test (isok) Support Activ…" at bounding box center [448, 229] width 897 height 458
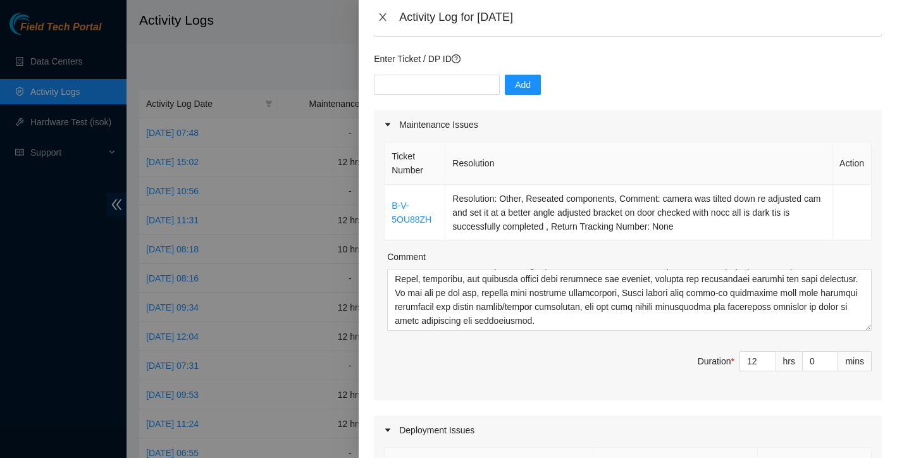
click at [384, 14] on icon "close" at bounding box center [383, 17] width 10 height 10
click at [384, 14] on h2 "Activity Logs" at bounding box center [444, 20] width 611 height 41
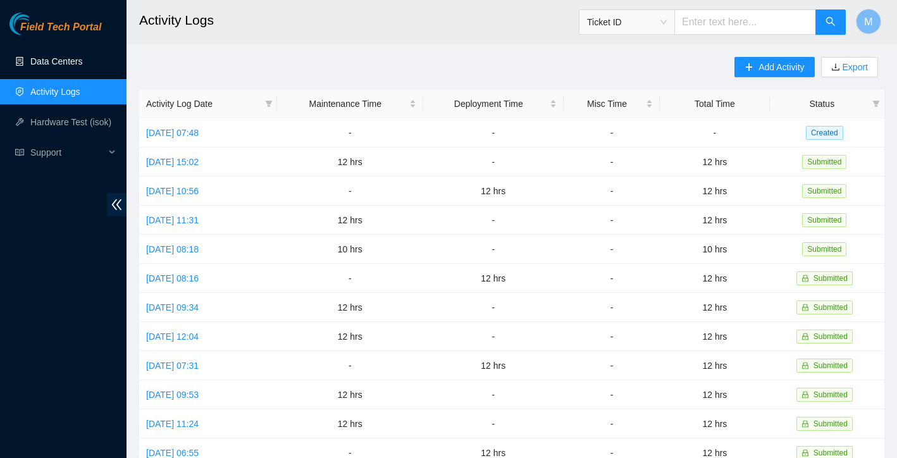
click at [61, 66] on link "Data Centers" at bounding box center [56, 61] width 52 height 10
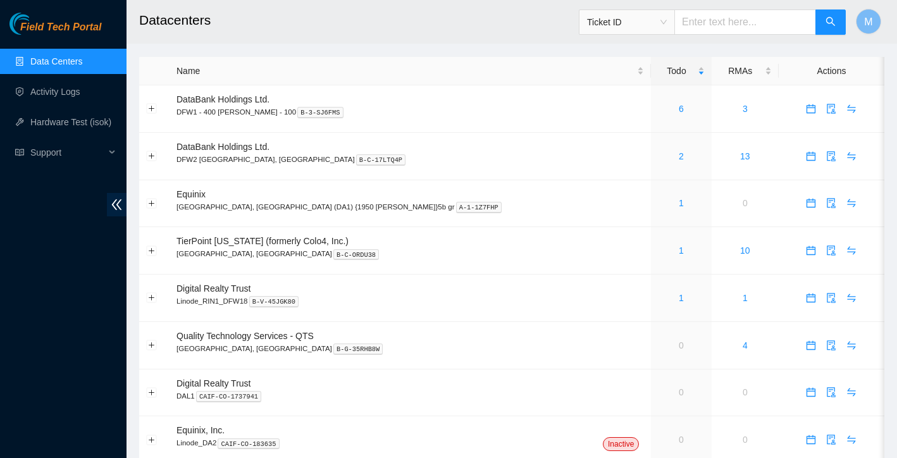
click at [659, 16] on span "Ticket ID" at bounding box center [627, 22] width 80 height 19
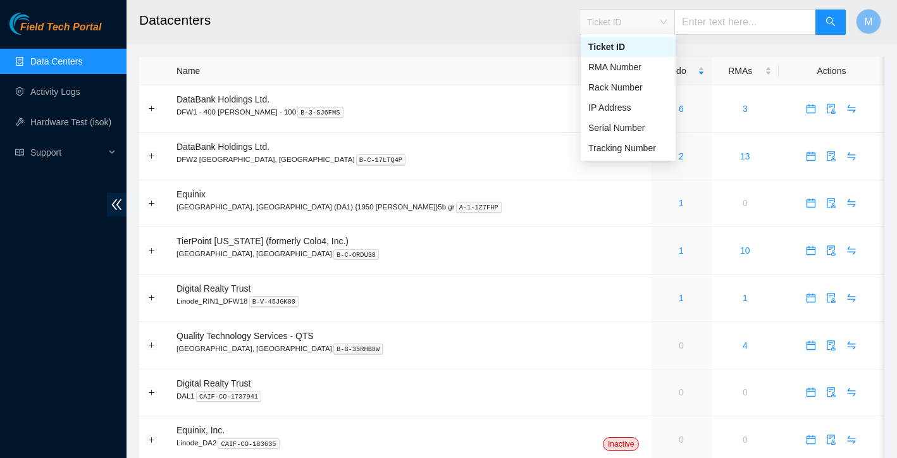
click at [715, 36] on div "Ticket ID" at bounding box center [713, 22] width 268 height 41
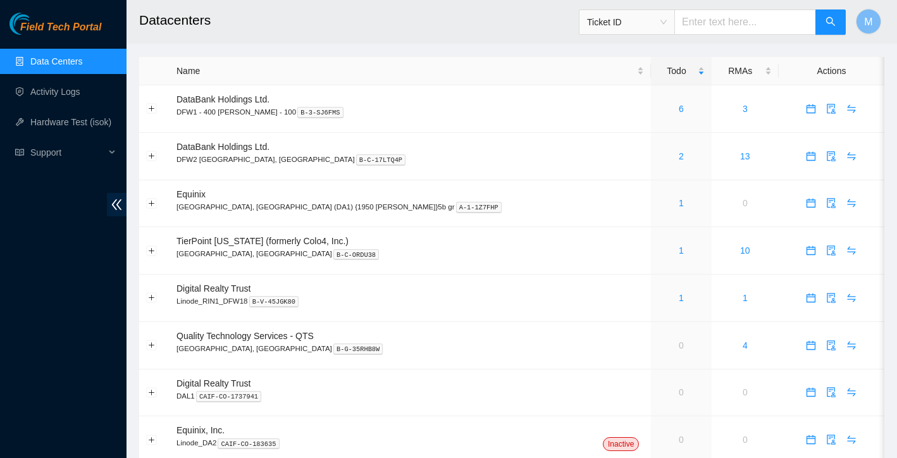
click at [716, 21] on input "text" at bounding box center [746, 21] width 142 height 25
paste input "B-W-13W01XJ"
type input "B-W-13W01XJ"
click at [827, 23] on icon "search" at bounding box center [831, 21] width 10 height 10
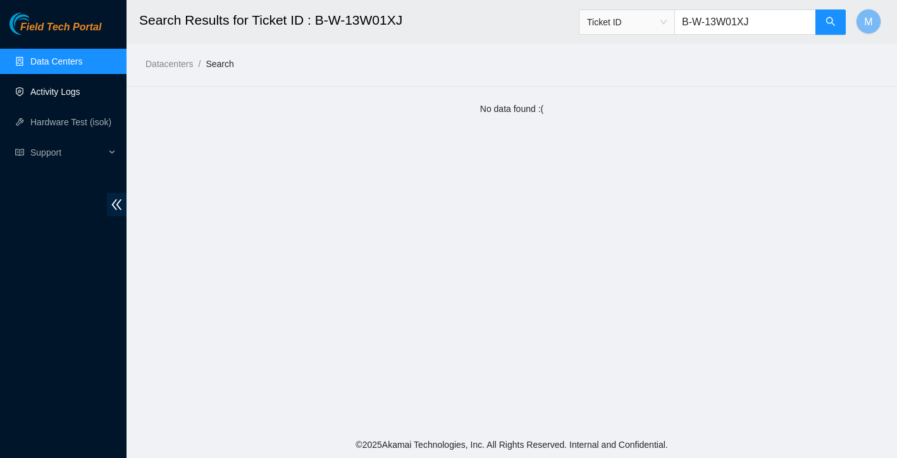
click at [47, 94] on link "Activity Logs" at bounding box center [55, 92] width 50 height 10
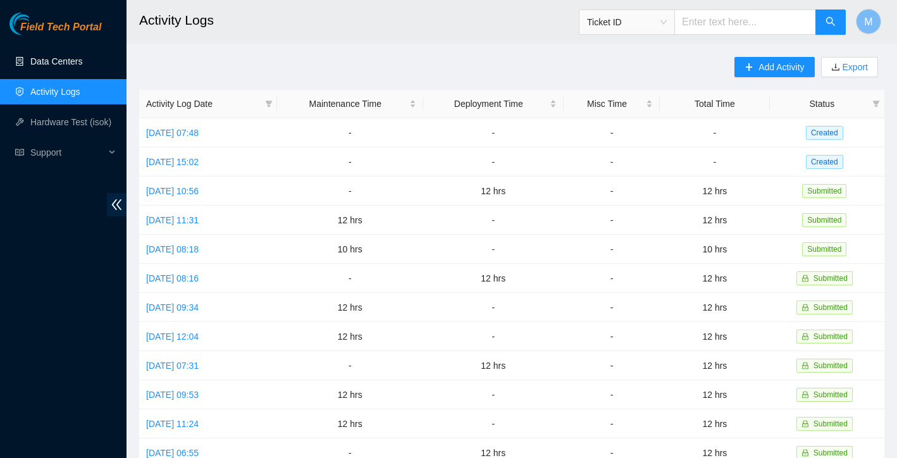
click at [61, 65] on link "Data Centers" at bounding box center [56, 61] width 52 height 10
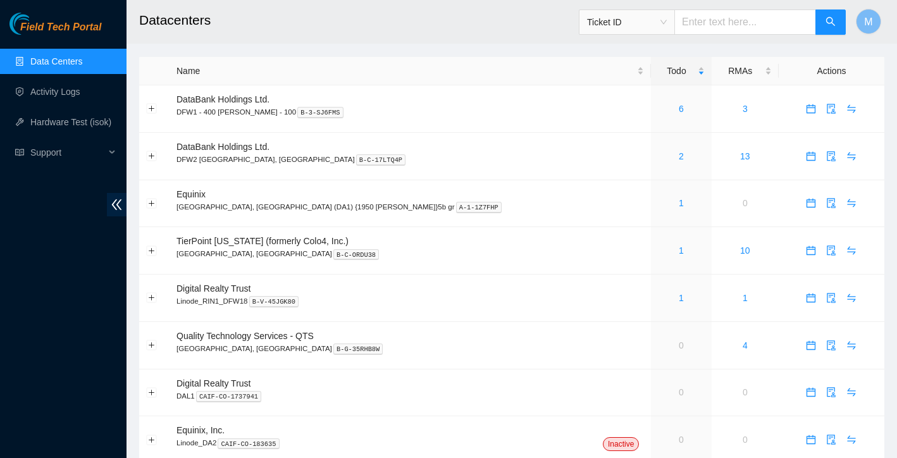
click at [659, 25] on span "Ticket ID" at bounding box center [627, 22] width 80 height 19
click at [659, 24] on span "Ticket ID" at bounding box center [627, 22] width 80 height 19
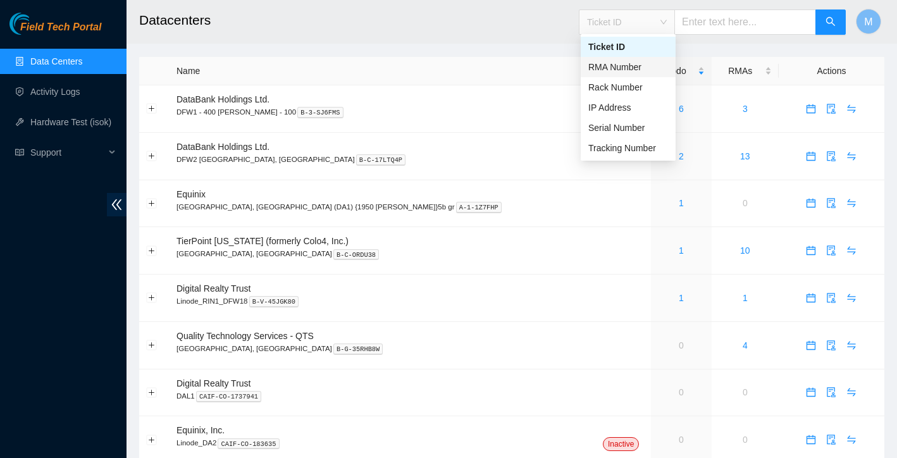
click at [647, 68] on div "RMA Number" at bounding box center [629, 67] width 80 height 14
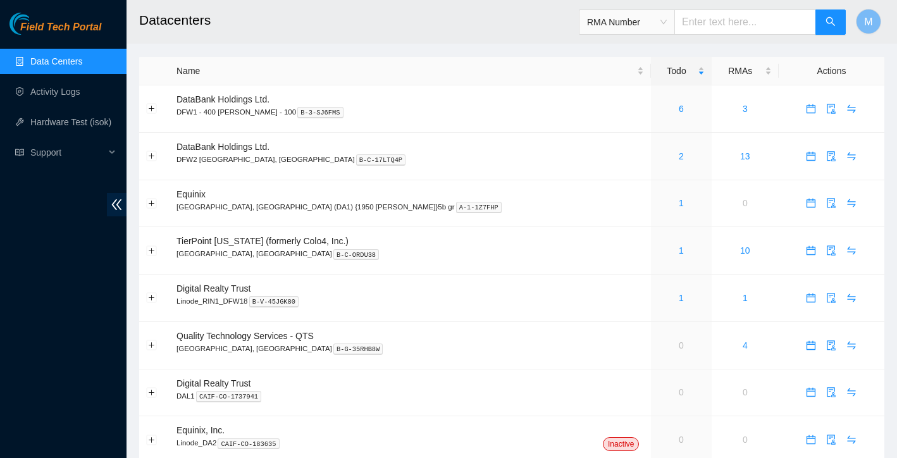
click at [738, 28] on input "text" at bounding box center [746, 21] width 142 height 25
paste input "B-W-13WWPQW"
type input "B-W-13WWPQW"
click at [835, 28] on span "search" at bounding box center [831, 22] width 10 height 12
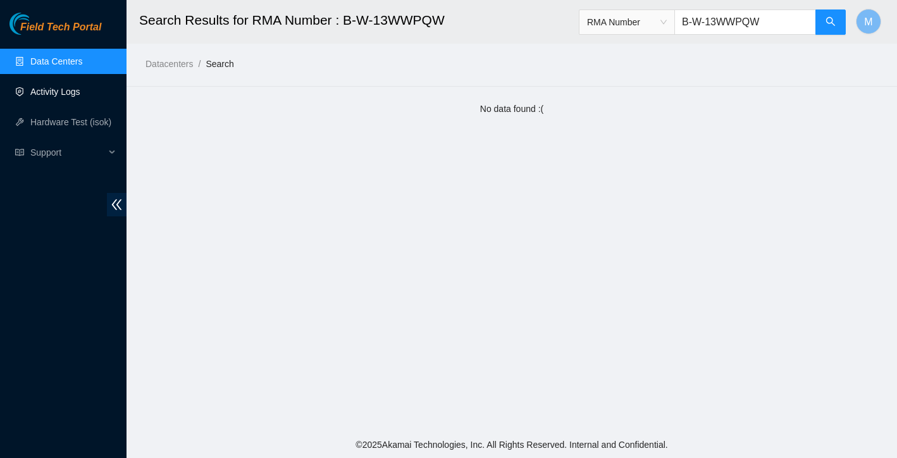
click at [54, 91] on link "Activity Logs" at bounding box center [55, 92] width 50 height 10
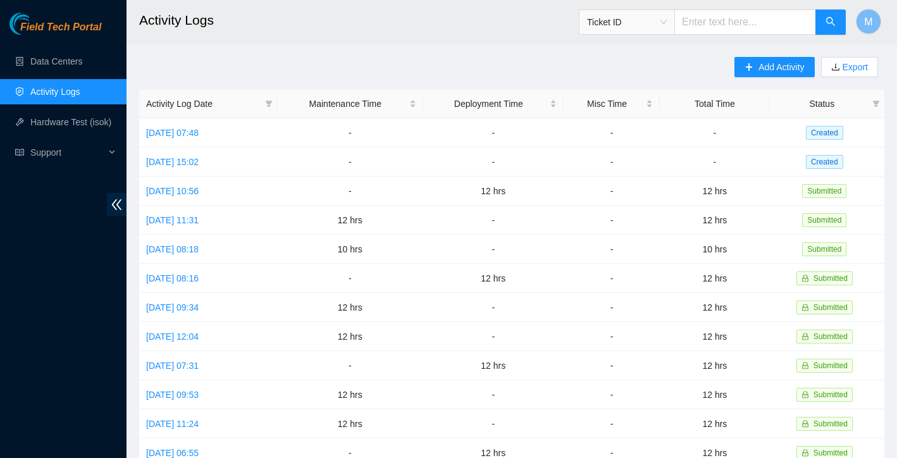
click at [730, 25] on input "text" at bounding box center [746, 21] width 142 height 25
paste input "B-W-ZTQ3HJ"
type input "B-W-ZTQ3HJ"
click at [823, 16] on button "button" at bounding box center [831, 21] width 30 height 25
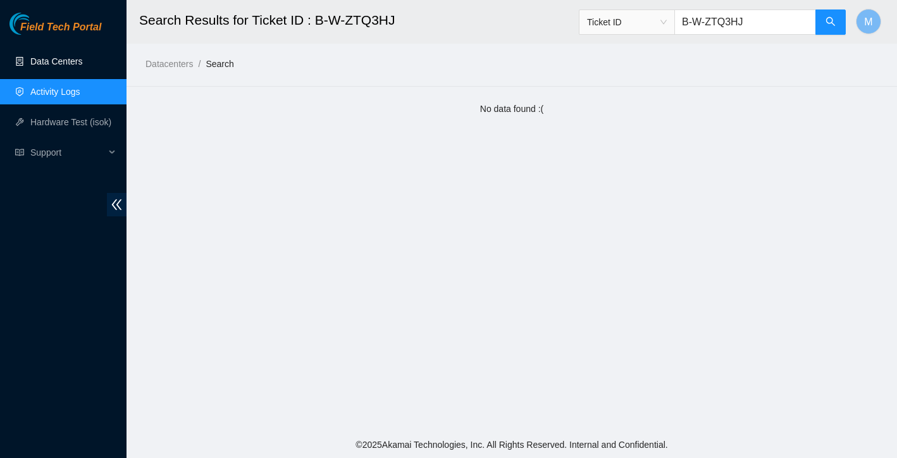
click at [56, 65] on link "Data Centers" at bounding box center [56, 61] width 52 height 10
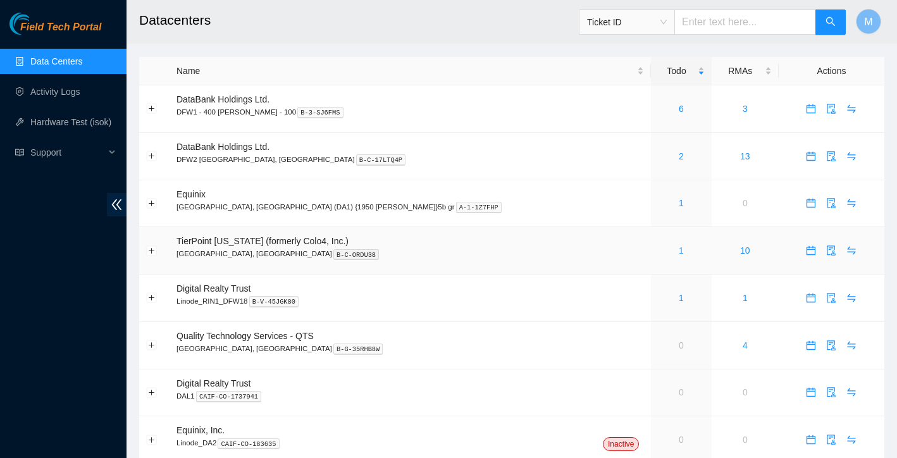
click at [679, 248] on link "1" at bounding box center [681, 251] width 5 height 10
click at [65, 87] on link "Activity Logs" at bounding box center [55, 92] width 50 height 10
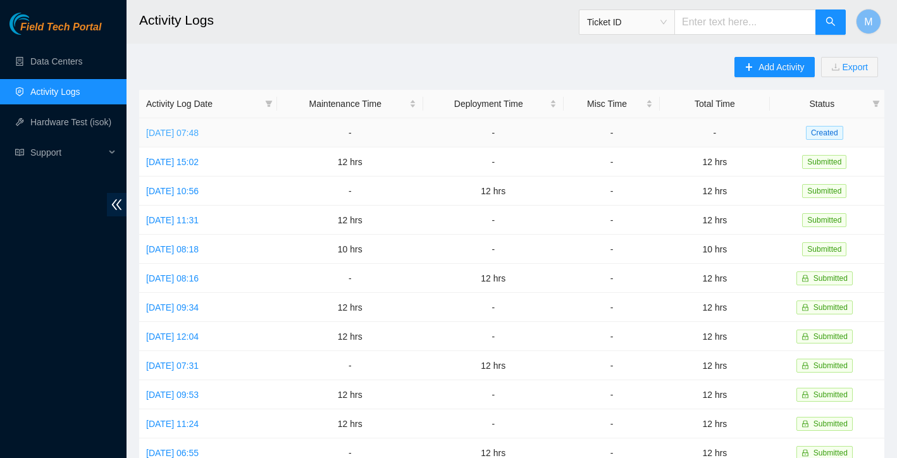
click at [199, 129] on link "Fri, 05 Sep 2025 07:48" at bounding box center [172, 133] width 53 height 10
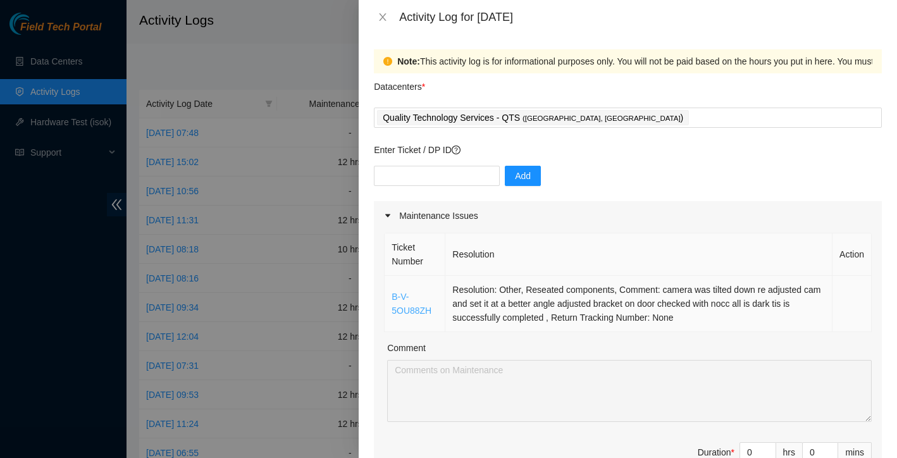
click at [404, 306] on link "B-V-5OU88ZH" at bounding box center [412, 304] width 40 height 24
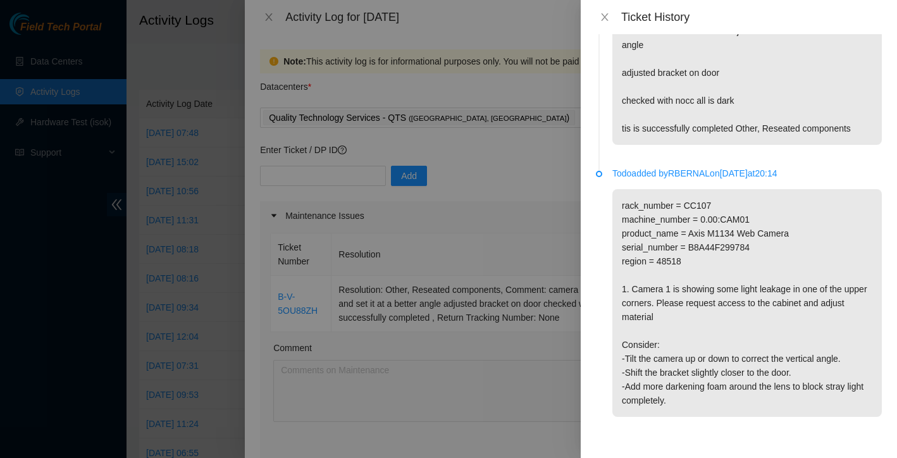
scroll to position [67, 0]
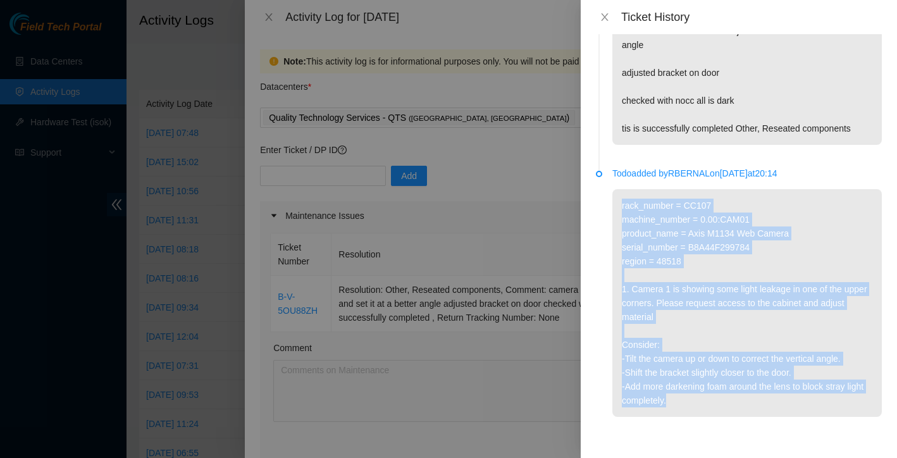
drag, startPoint x: 622, startPoint y: 206, endPoint x: 729, endPoint y: 413, distance: 232.9
click at [729, 413] on p "rack_number = CC107 machine_number = 0.00:CAM01 product_name = Axis M1134 Web C…" at bounding box center [748, 303] width 270 height 228
copy p "rack_number = CC107 machine_number = 0.00:CAM01 product_name = Axis M1134 Web C…"
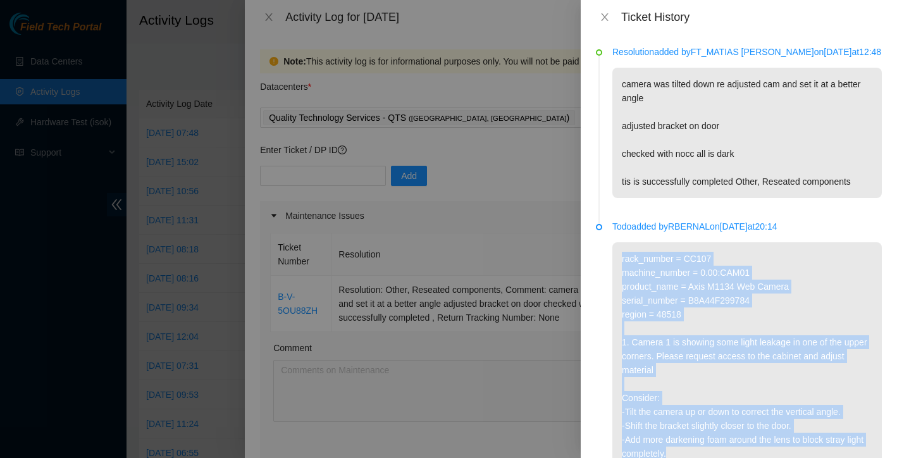
scroll to position [0, 0]
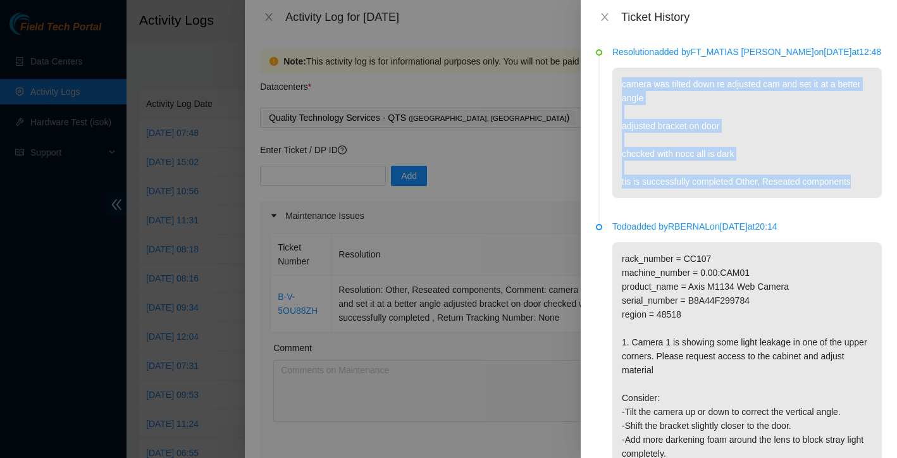
drag, startPoint x: 621, startPoint y: 96, endPoint x: 869, endPoint y: 199, distance: 267.8
click at [869, 198] on p "camera was tilted down re adjusted cam and set it at a better angle adjusted br…" at bounding box center [748, 133] width 270 height 130
copy p "camera was tilted down re adjusted cam and set it at a better angle adjusted br…"
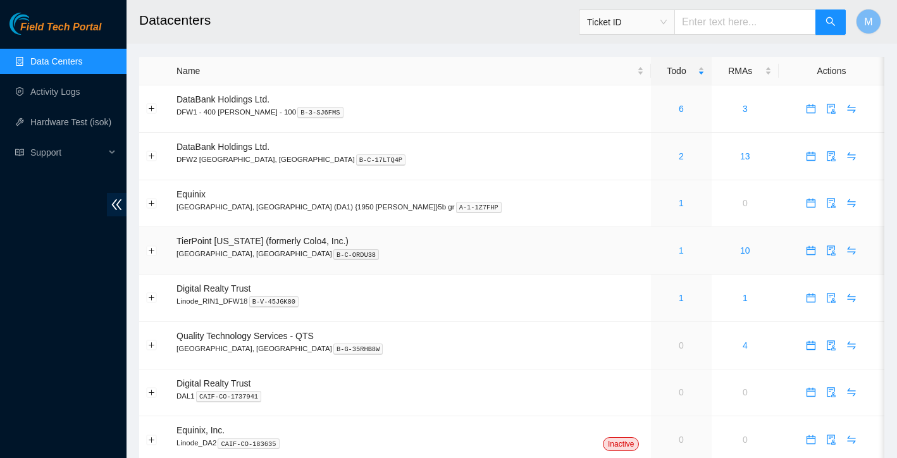
click at [679, 247] on link "1" at bounding box center [681, 251] width 5 height 10
